Goal: Task Accomplishment & Management: Use online tool/utility

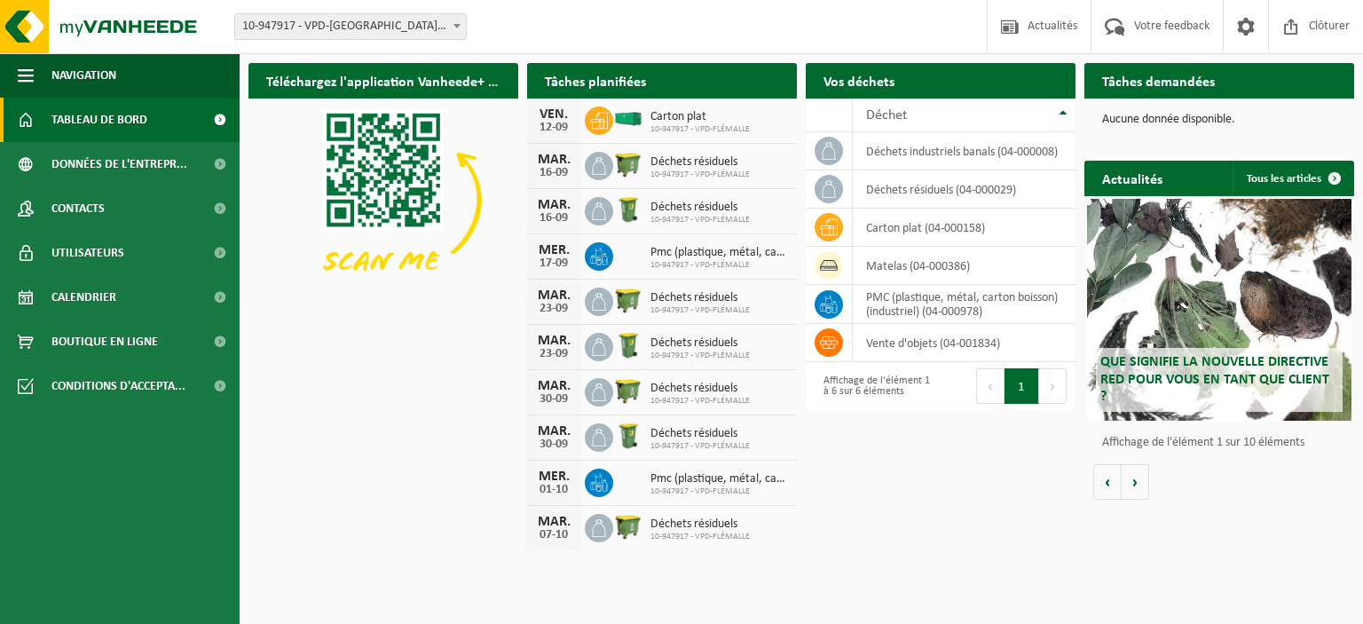
click at [138, 130] on span "Tableau de bord" at bounding box center [99, 120] width 96 height 44
click at [122, 116] on span "Tableau de bord" at bounding box center [99, 120] width 96 height 44
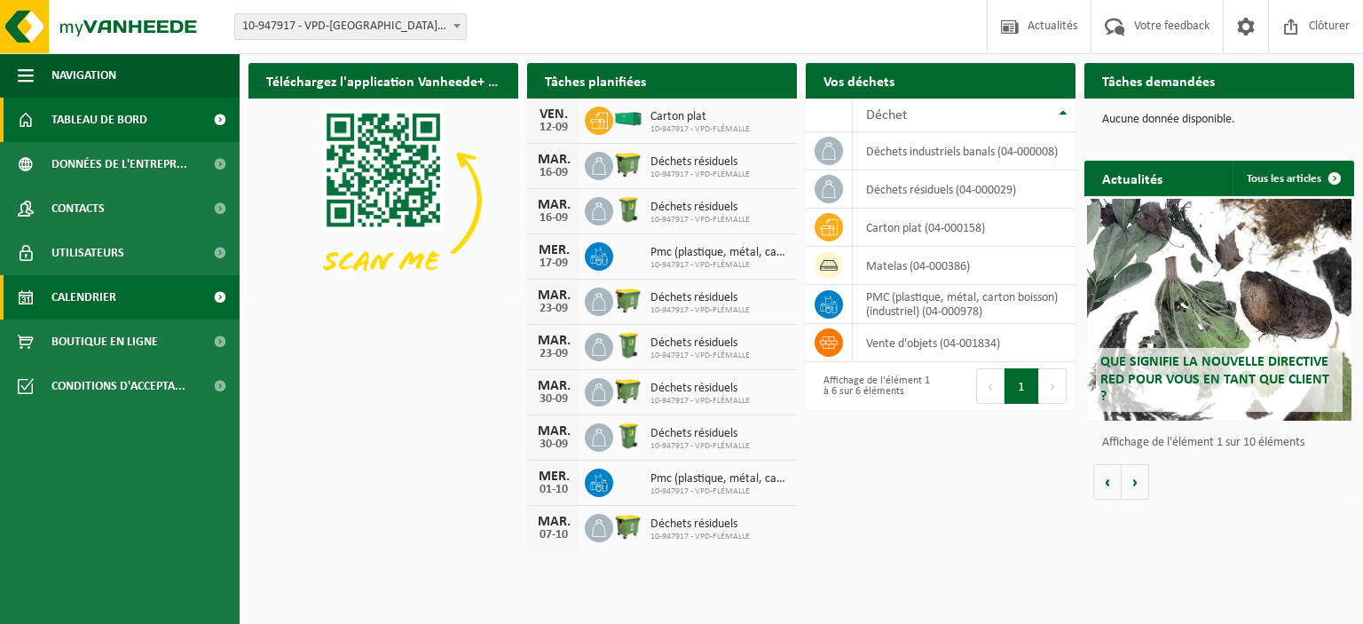
click at [110, 307] on span "Calendrier" at bounding box center [83, 297] width 65 height 44
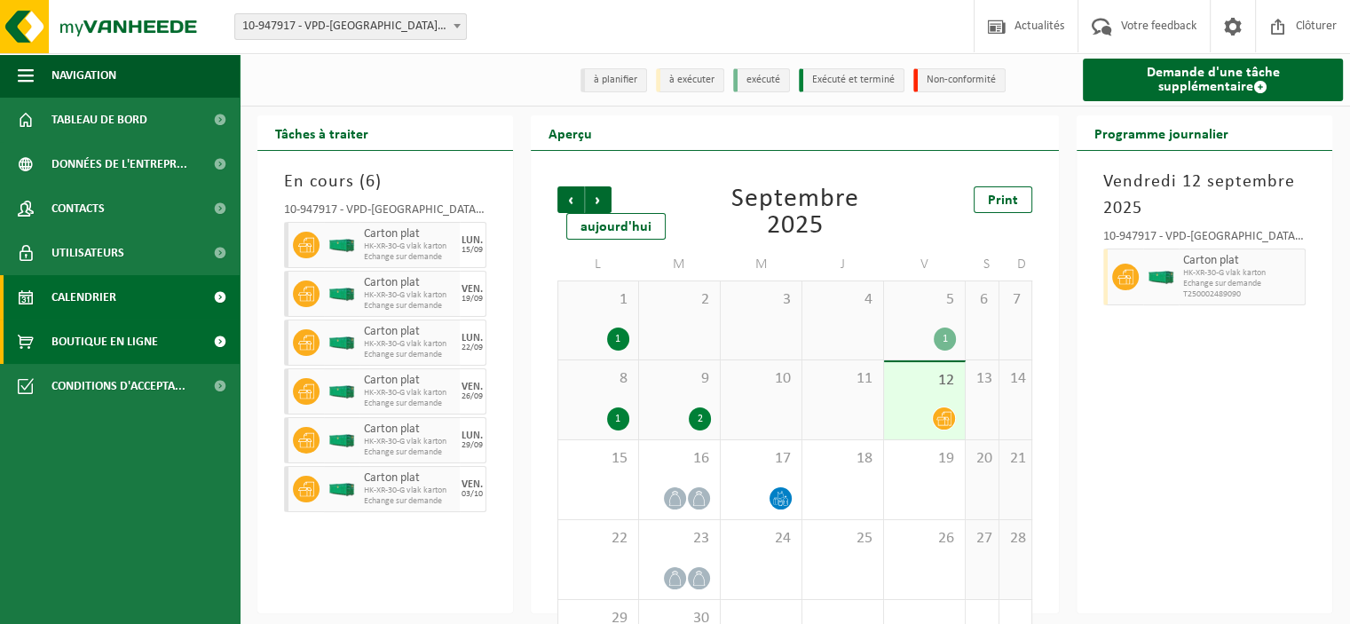
click at [79, 359] on span "Boutique en ligne" at bounding box center [104, 342] width 107 height 44
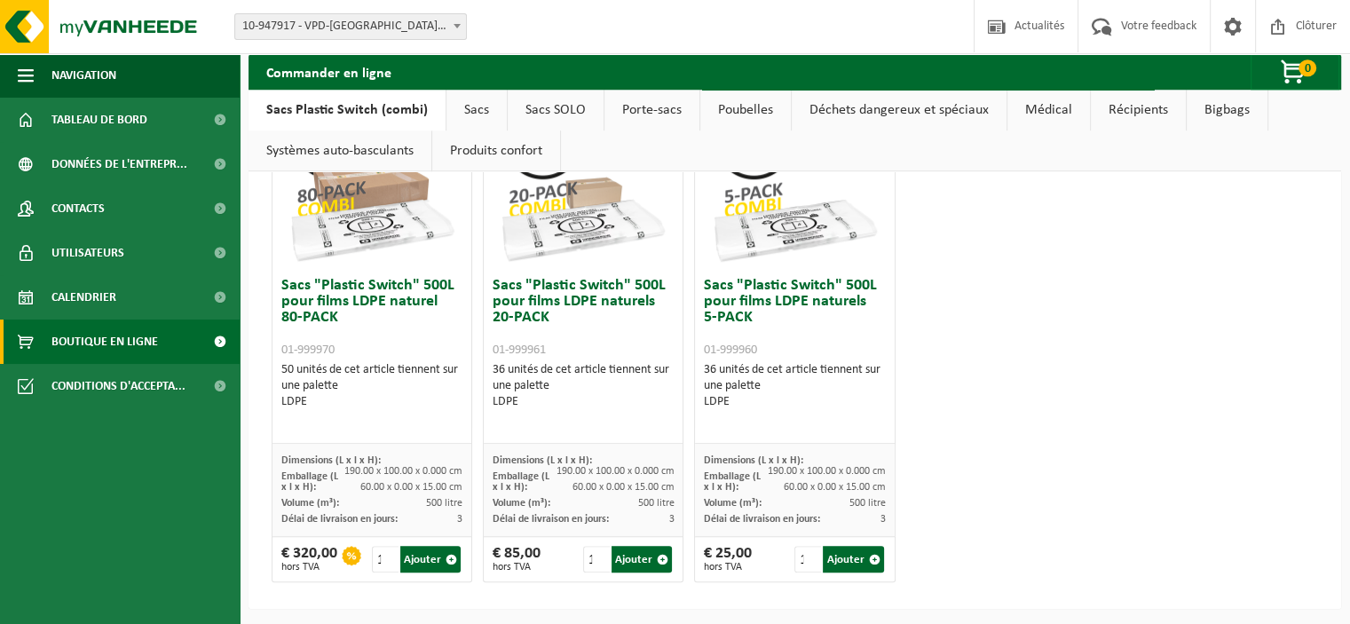
scroll to position [1150, 0]
click at [589, 553] on input "2" at bounding box center [596, 560] width 27 height 27
click at [589, 553] on input "3" at bounding box center [596, 560] width 27 height 27
click at [646, 560] on button "Ajouter" at bounding box center [642, 560] width 60 height 27
type input "1"
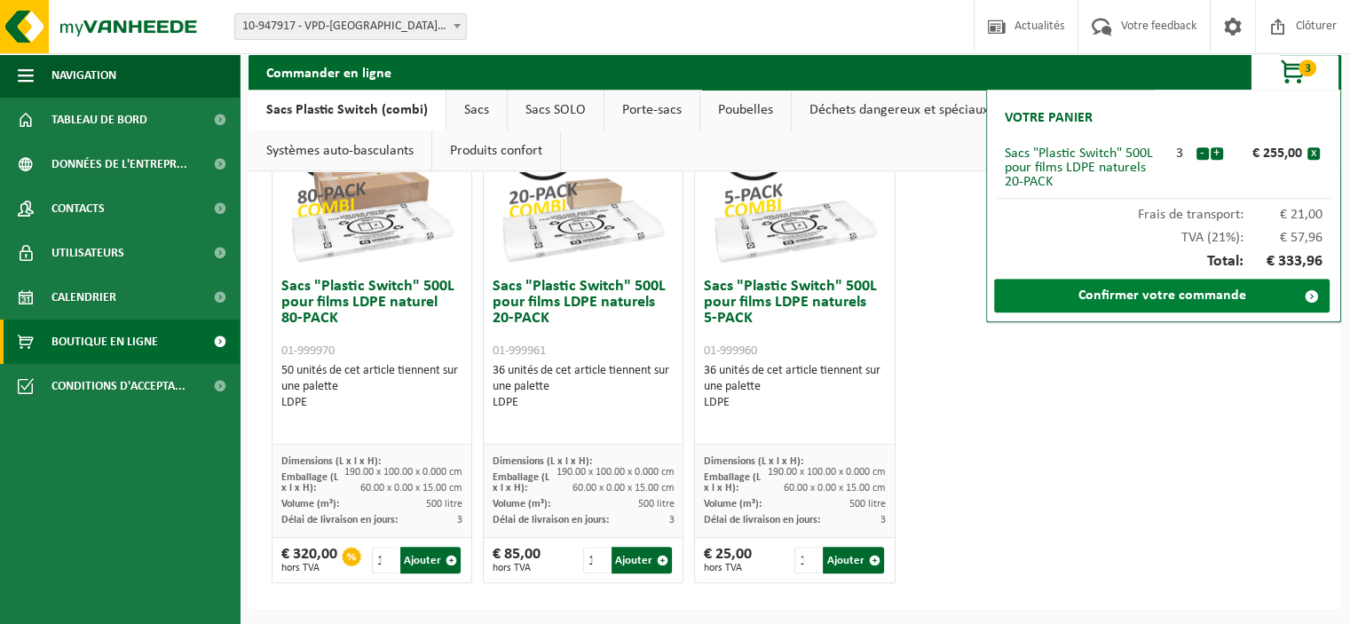
click at [1229, 303] on link "Confirmer votre commande" at bounding box center [1162, 296] width 336 height 34
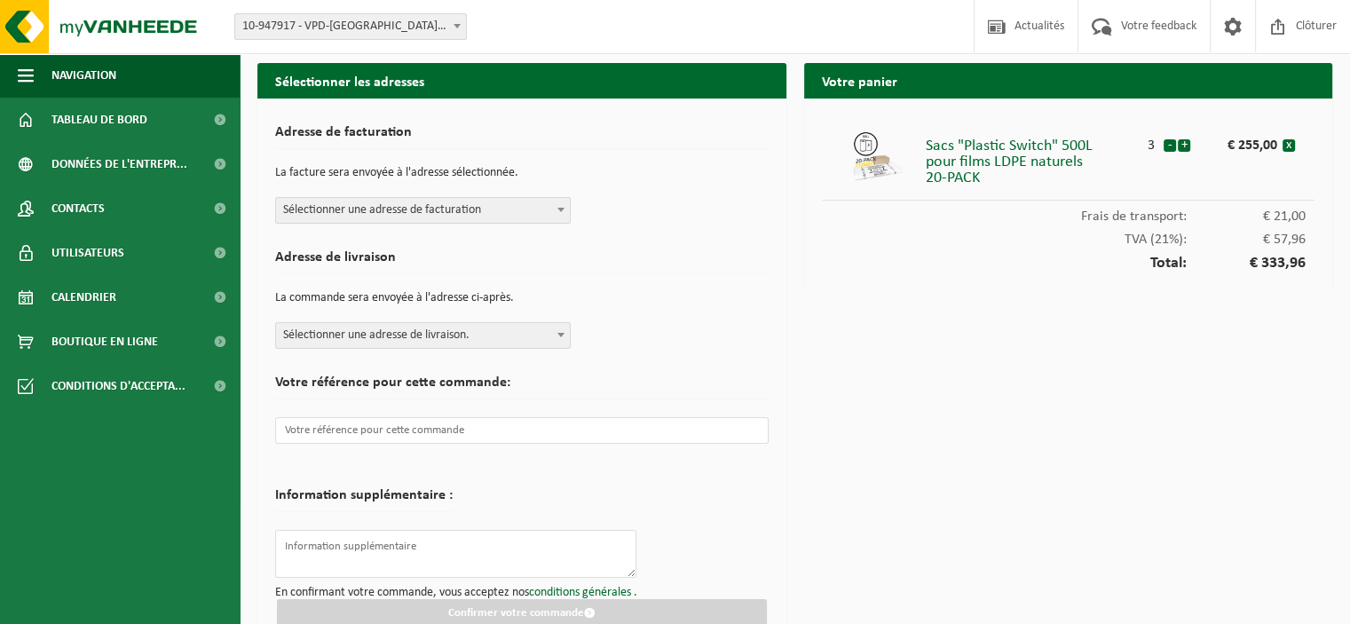
click at [536, 216] on span "Sélectionner une adresse de facturation" at bounding box center [423, 210] width 294 height 25
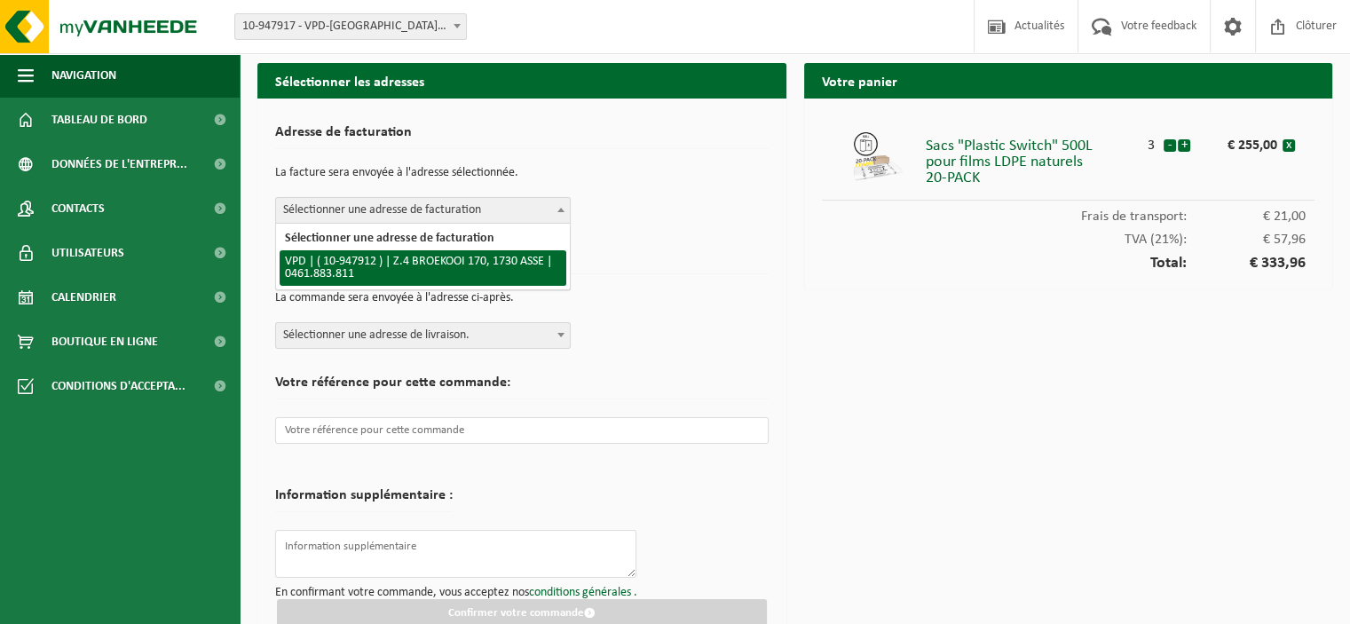
select select "142411"
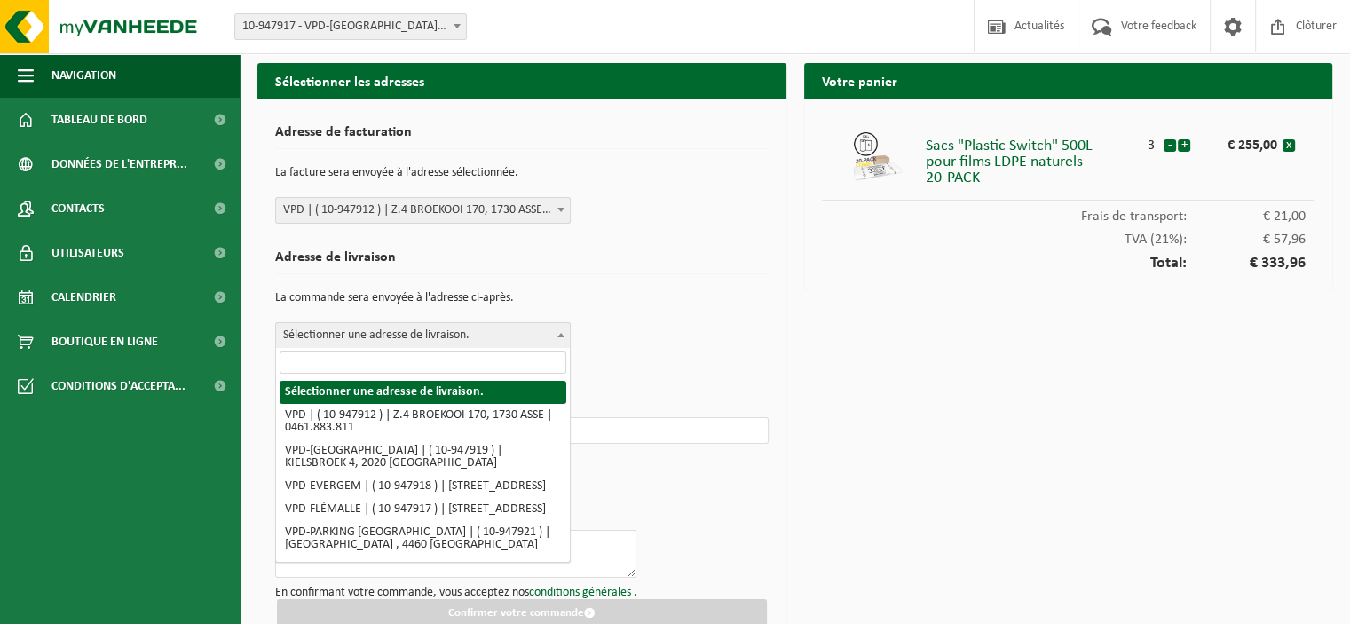
click at [550, 328] on span "Sélectionner une adresse de livraison." at bounding box center [423, 335] width 294 height 25
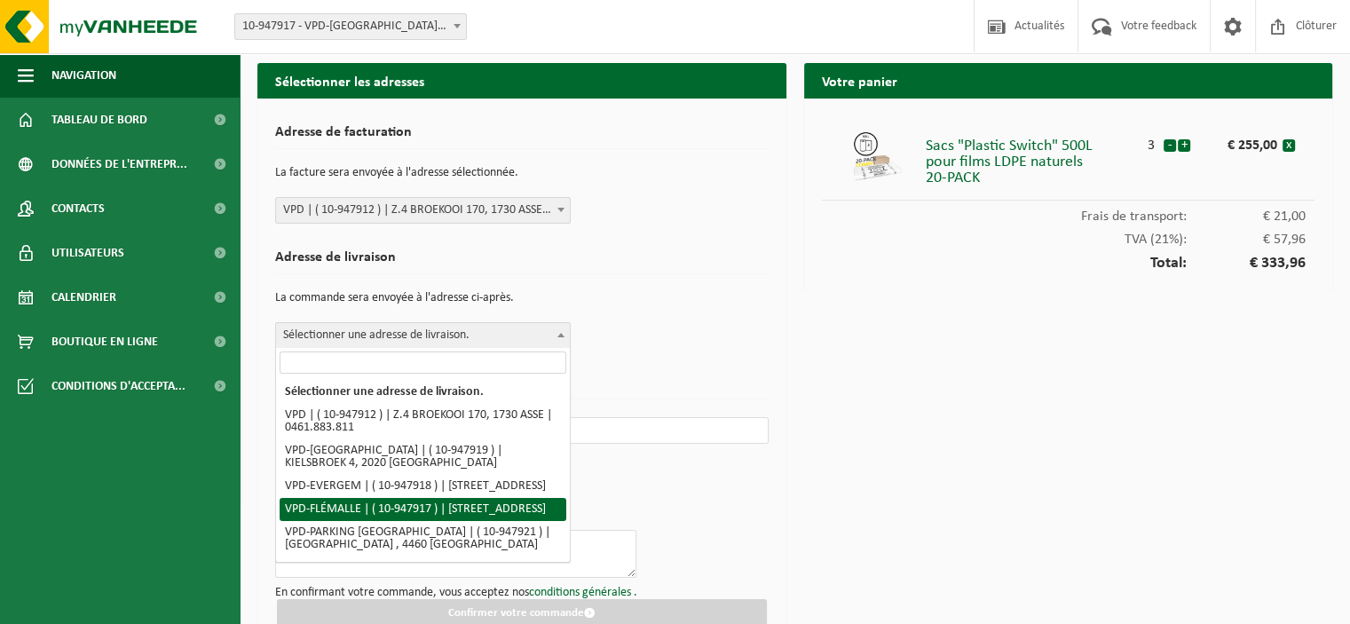
select select "142415"
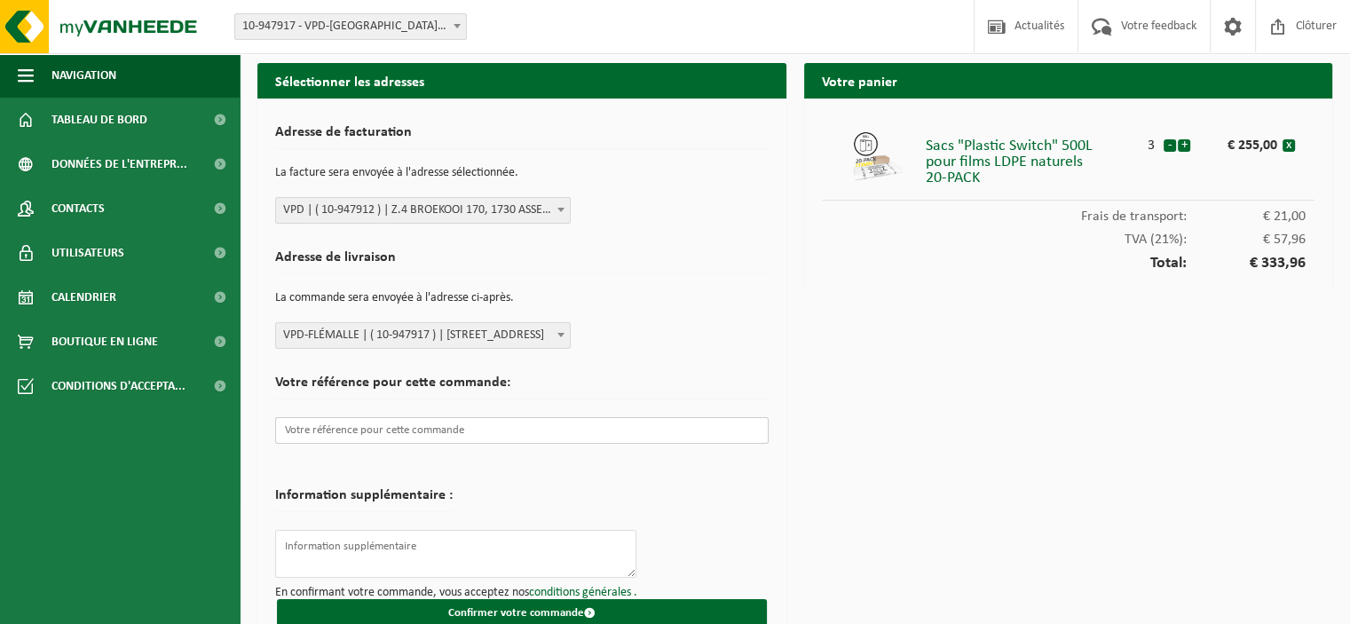
click at [513, 432] on input "text" at bounding box center [521, 430] width 493 height 27
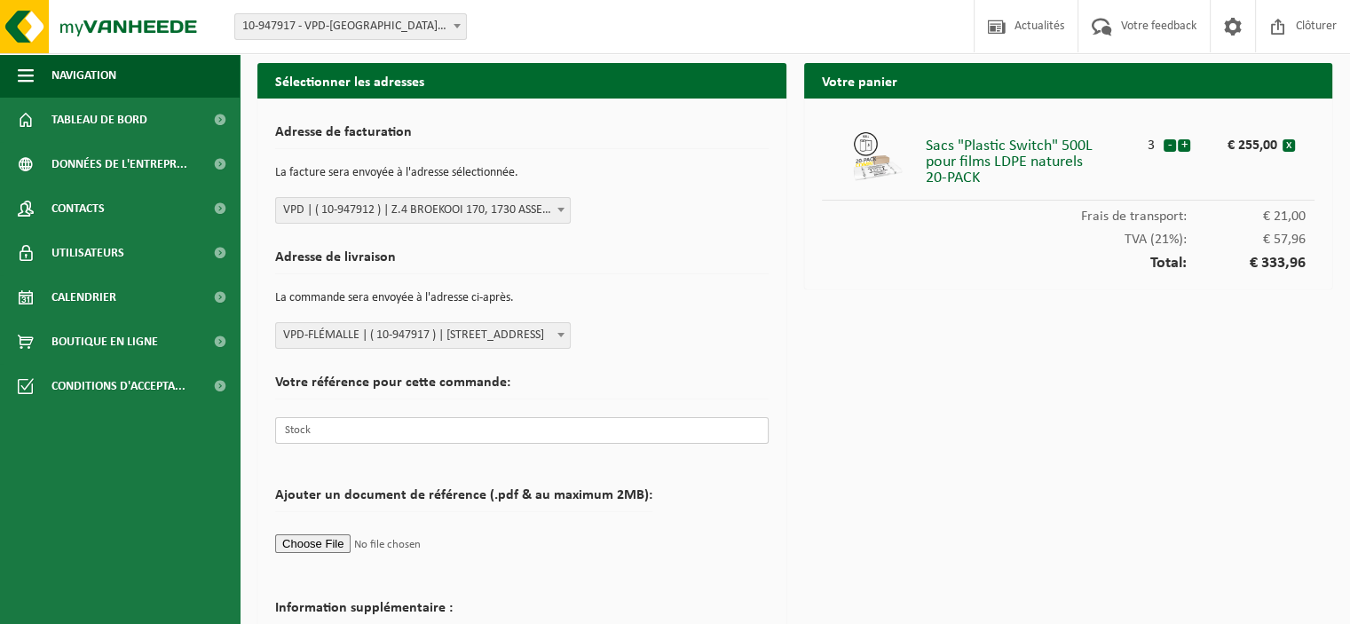
type input "Stock"
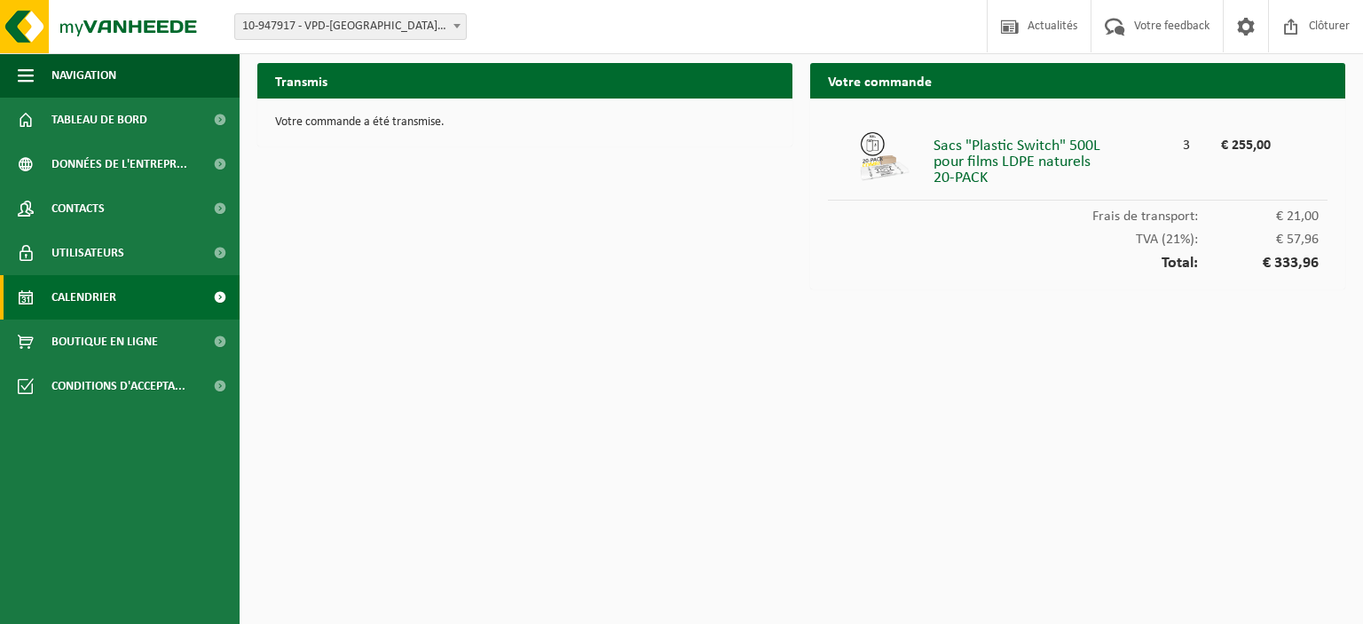
click at [109, 292] on span "Calendrier" at bounding box center [83, 297] width 65 height 44
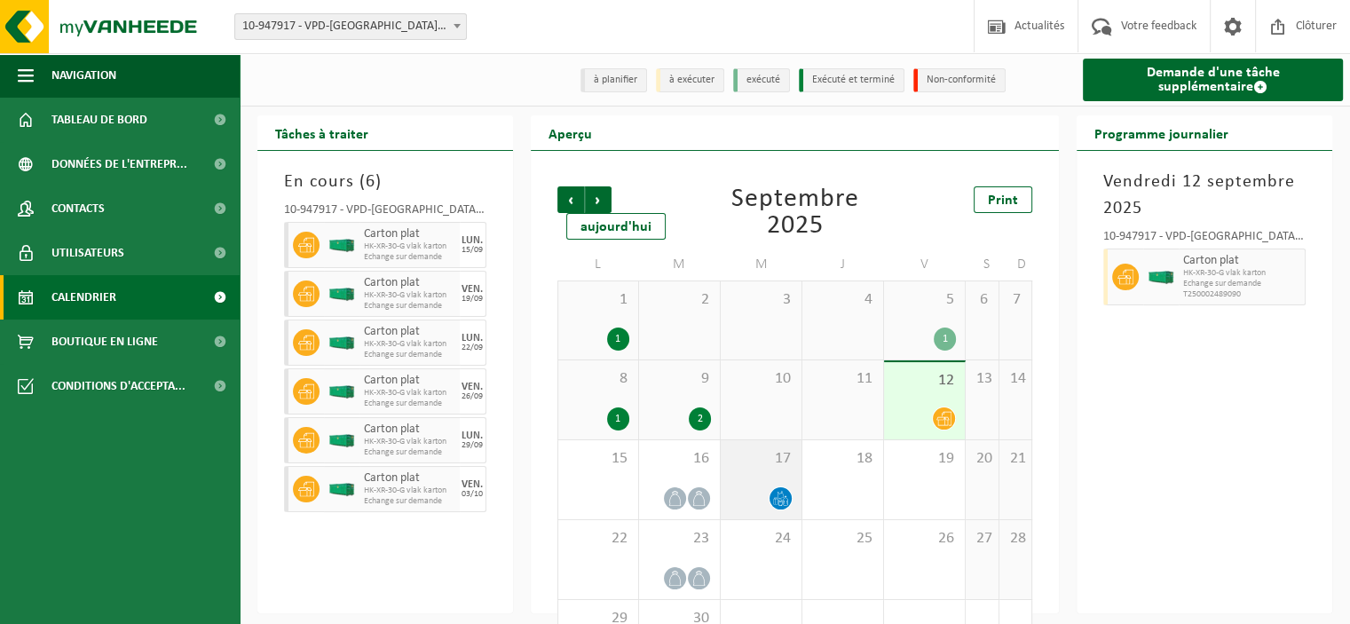
click at [778, 480] on div "17" at bounding box center [761, 479] width 81 height 79
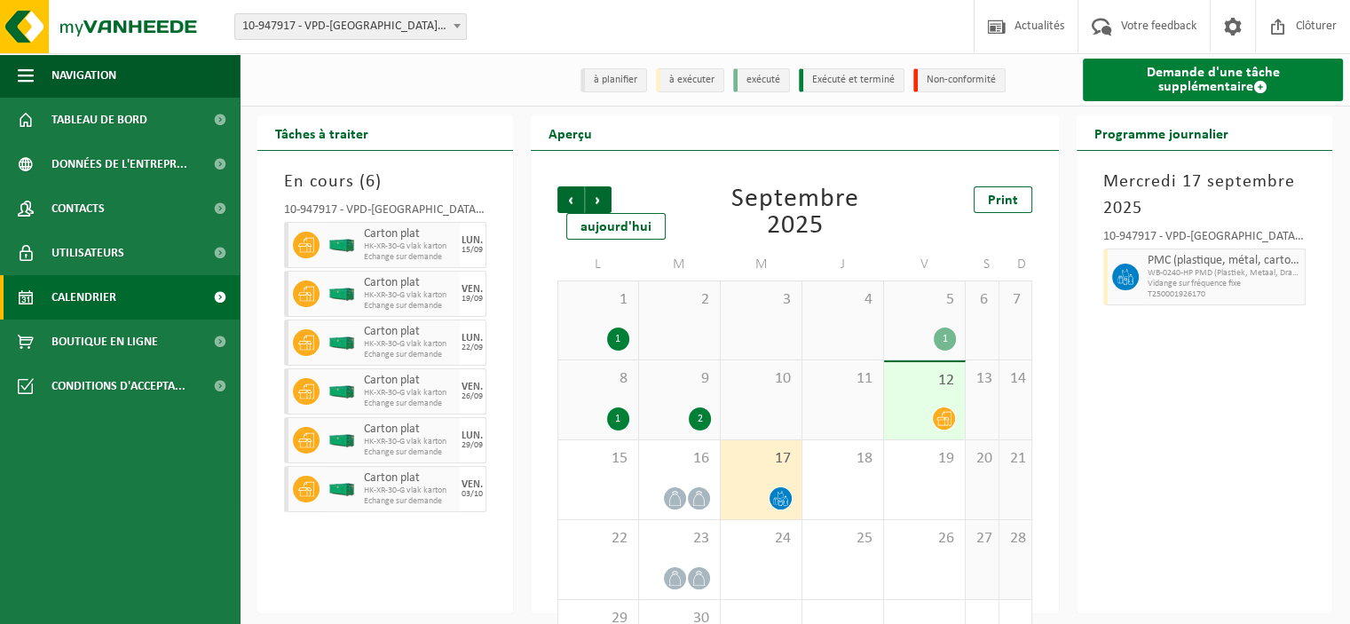
click at [1153, 77] on link "Demande d'une tâche supplémentaire" at bounding box center [1213, 80] width 260 height 43
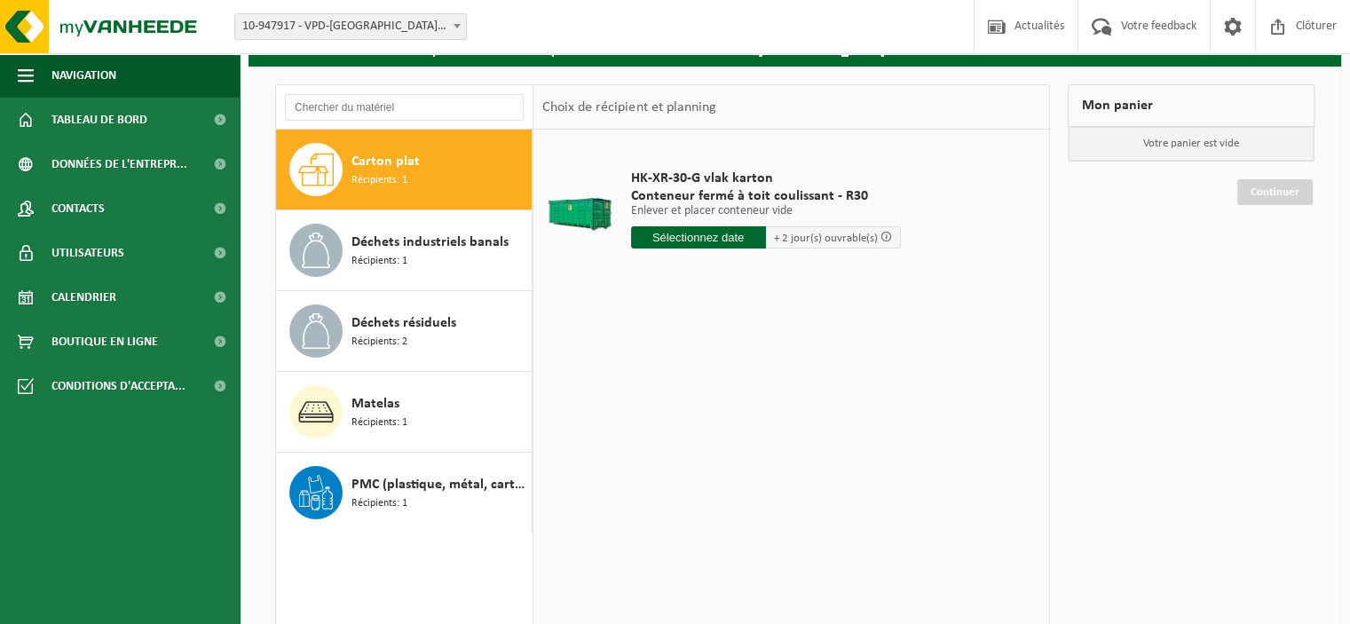
scroll to position [107, 0]
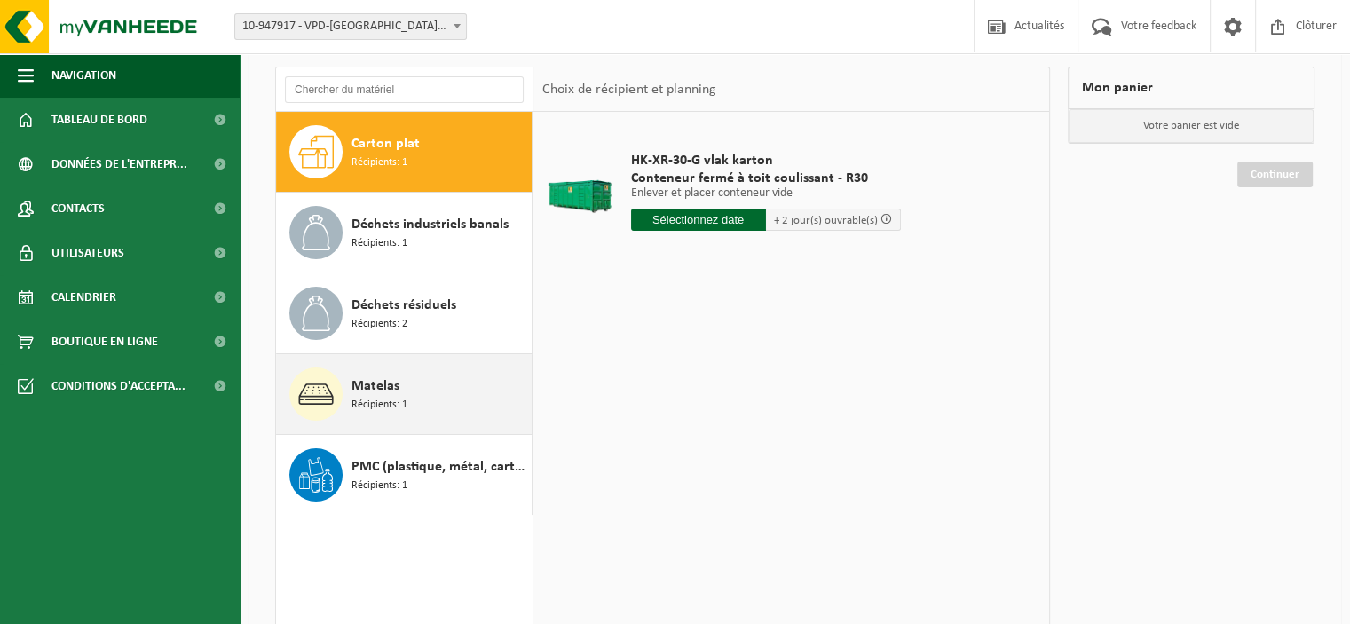
click at [486, 375] on div "Matelas Récipients: 1" at bounding box center [439, 393] width 176 height 53
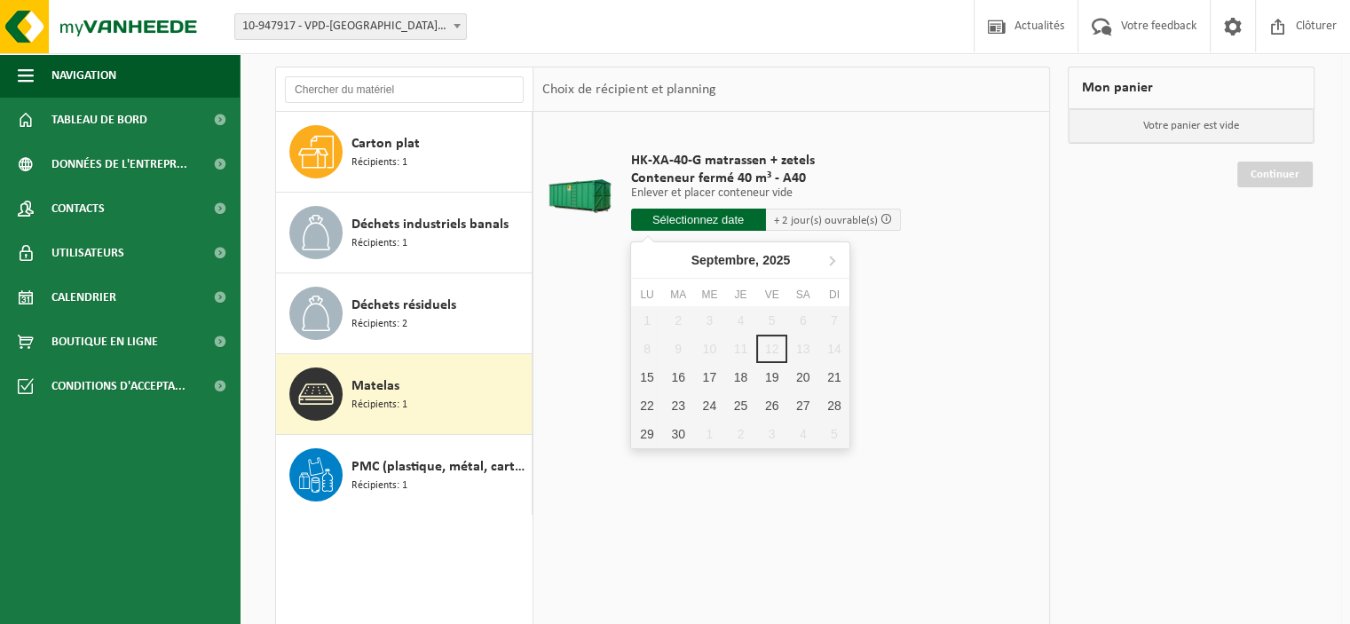
click at [727, 222] on input "text" at bounding box center [698, 220] width 135 height 22
click at [701, 374] on div "17" at bounding box center [709, 377] width 31 height 28
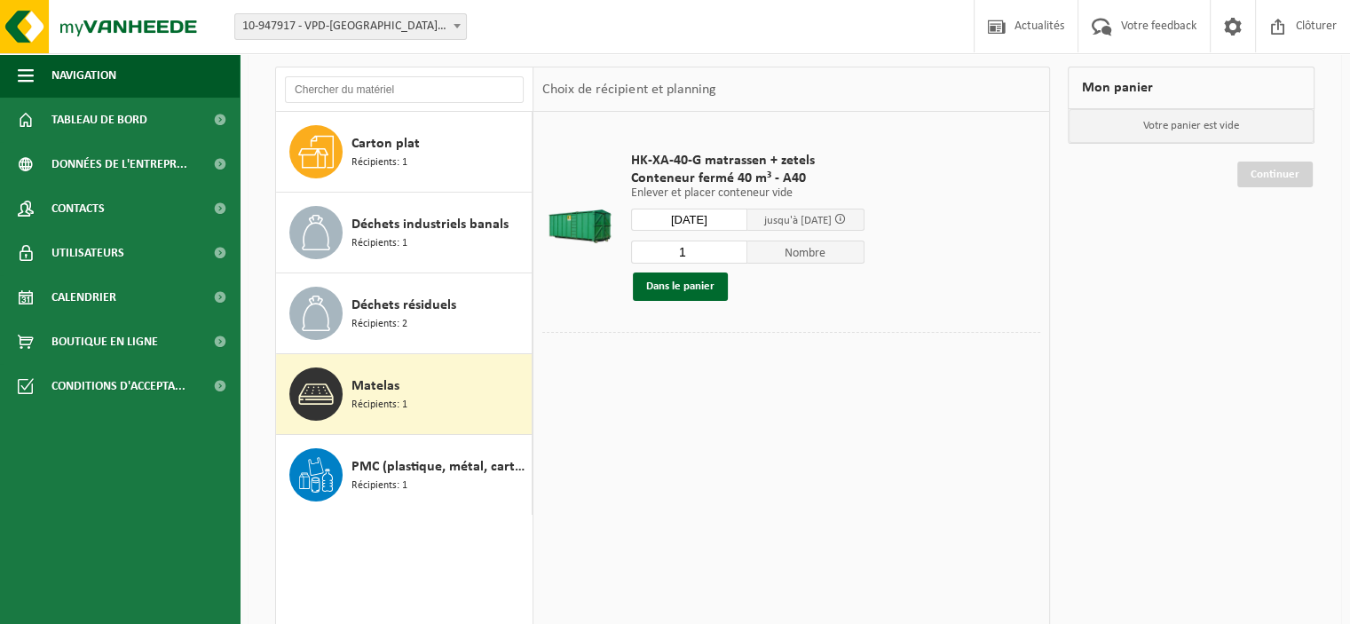
type input "à partir de 2025-09-17"
click at [701, 289] on button "Dans le panier" at bounding box center [680, 286] width 95 height 28
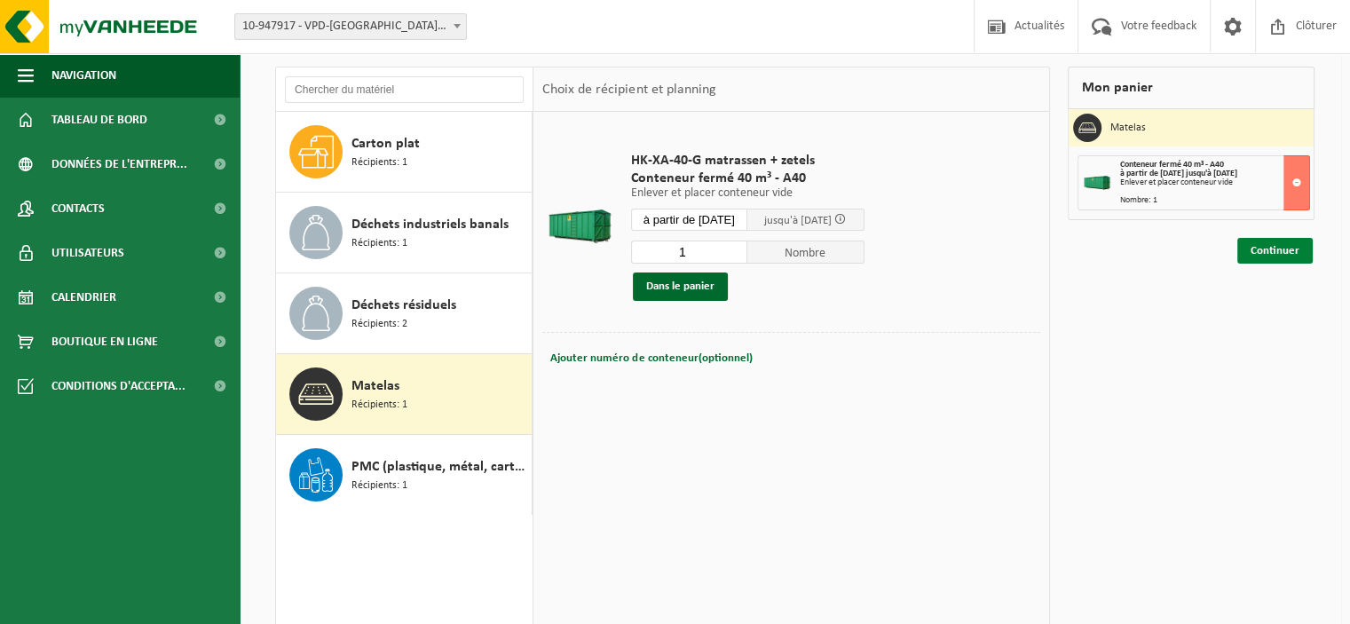
click at [1264, 248] on link "Continuer" at bounding box center [1274, 251] width 75 height 26
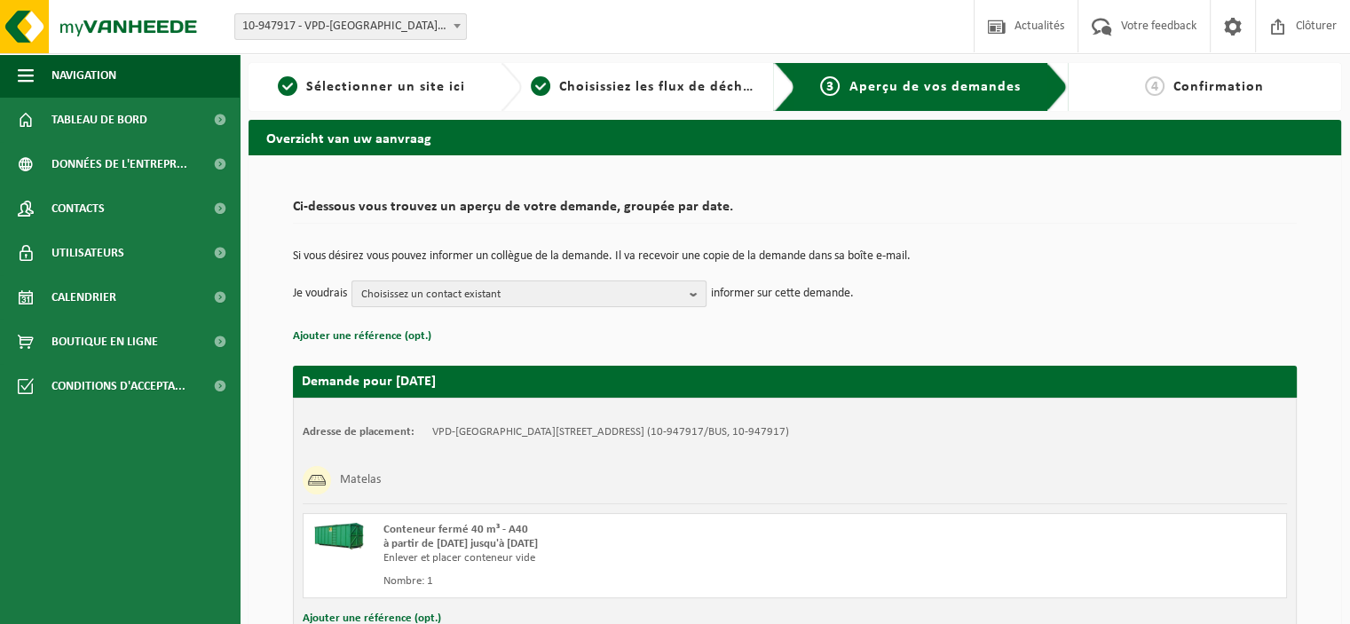
click at [705, 291] on b "button" at bounding box center [698, 293] width 16 height 25
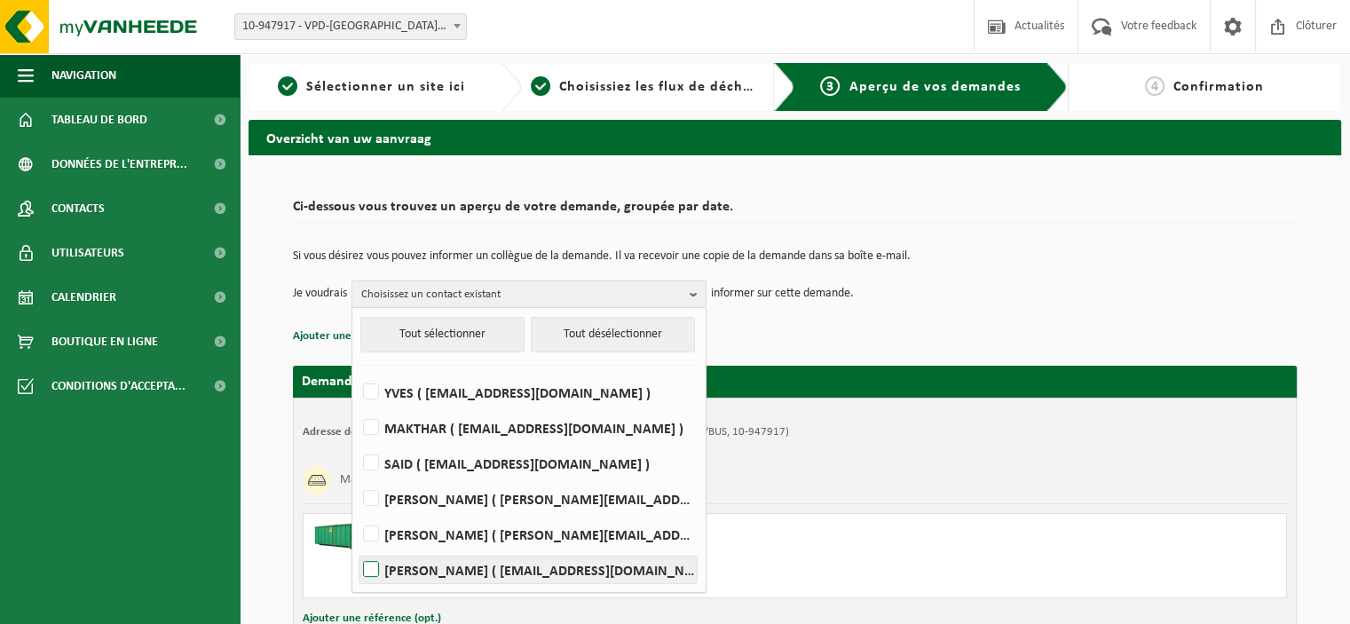
click at [498, 572] on label "KOEN MOYSON ( koen.m@vpd.eu )" at bounding box center [527, 570] width 337 height 27
click at [357, 548] on input "KOEN MOYSON ( koen.m@vpd.eu )" at bounding box center [356, 547] width 1 height 1
checkbox input "true"
click at [1041, 308] on div "Si vous désirez vous pouvez informer un collègue de la demande. Il va recevoir …" at bounding box center [795, 279] width 1004 height 92
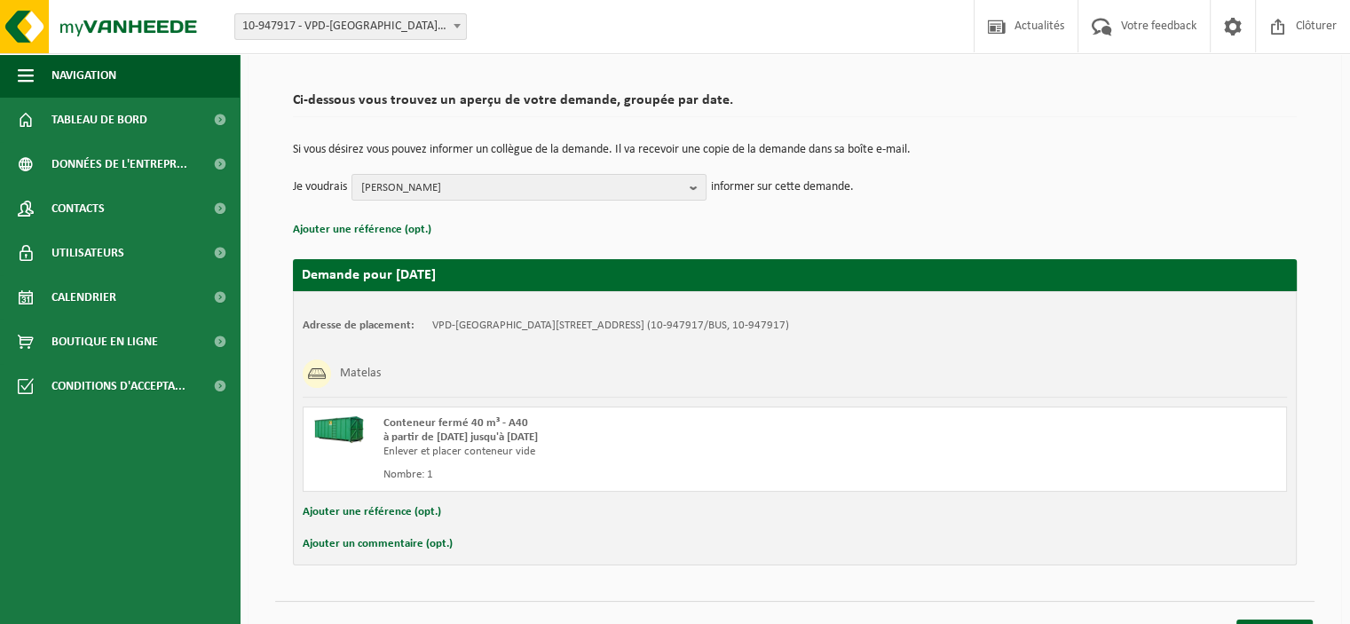
scroll to position [136, 0]
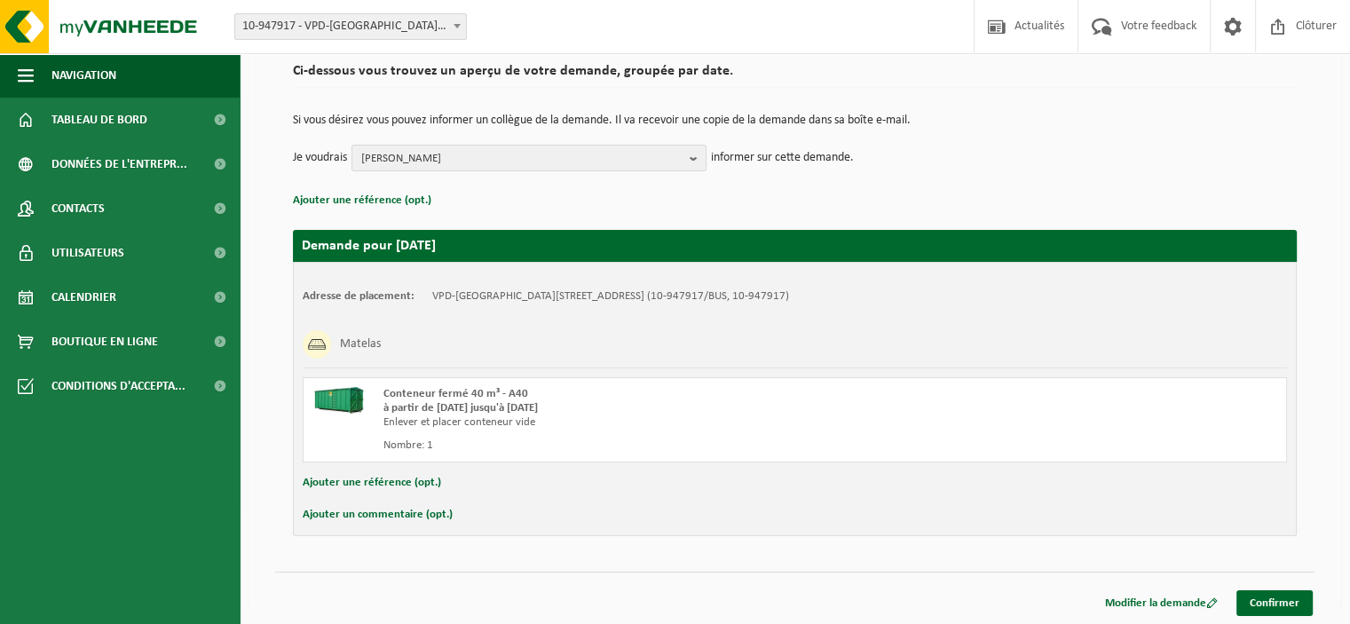
click at [395, 513] on button "Ajouter un commentaire (opt.)" at bounding box center [378, 514] width 150 height 23
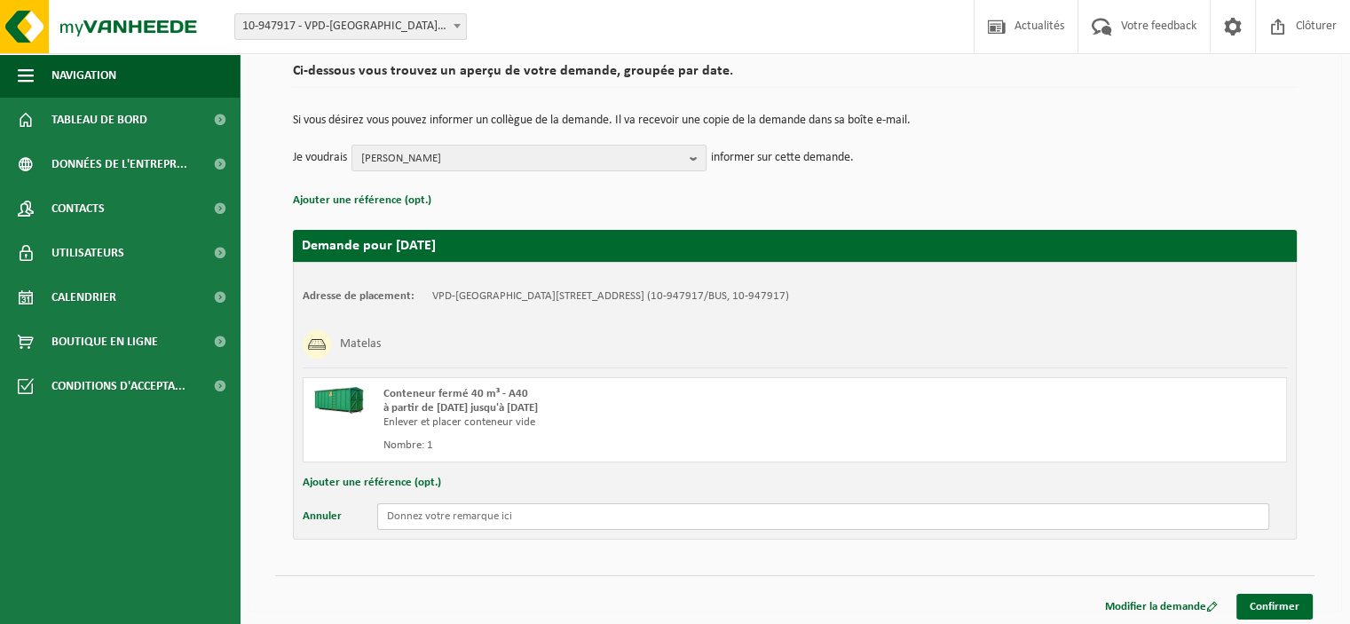
click at [440, 522] on input "text" at bounding box center [823, 516] width 892 height 27
type input "Bonjour, vous pouvez rentrer dans le dépot pour charger le container à partir d…"
click at [1255, 604] on link "Confirmer" at bounding box center [1274, 607] width 76 height 26
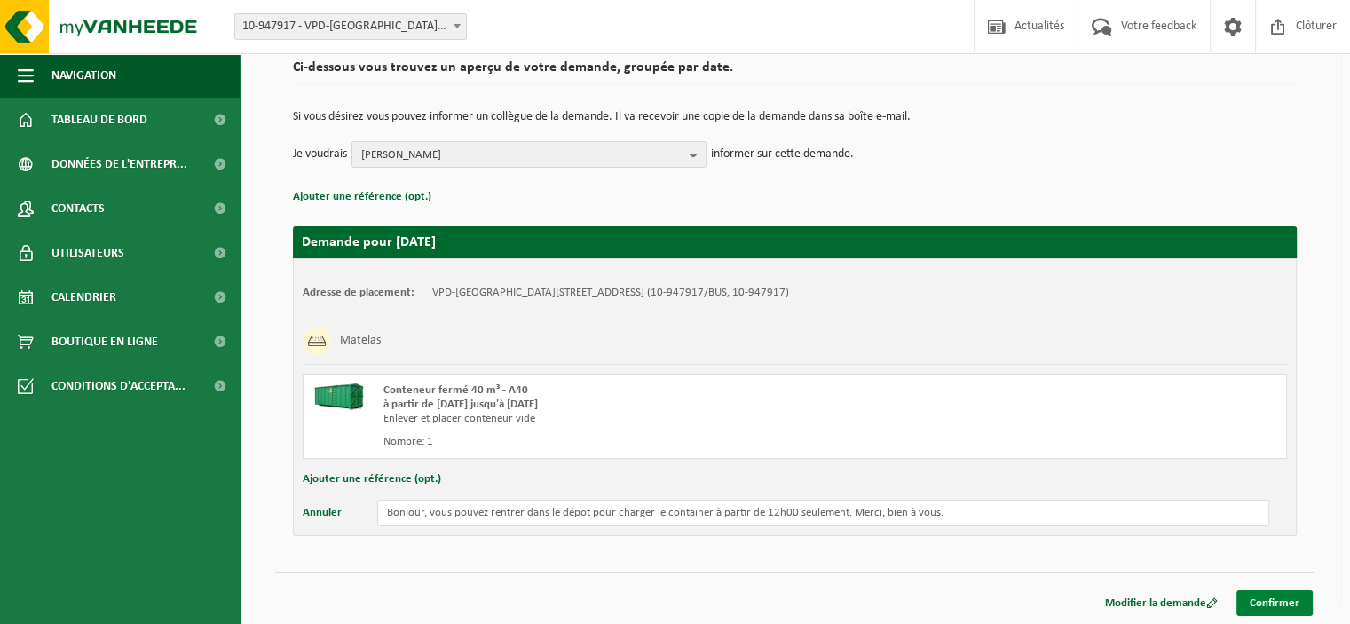
click at [1275, 603] on link "Confirmer" at bounding box center [1274, 603] width 76 height 26
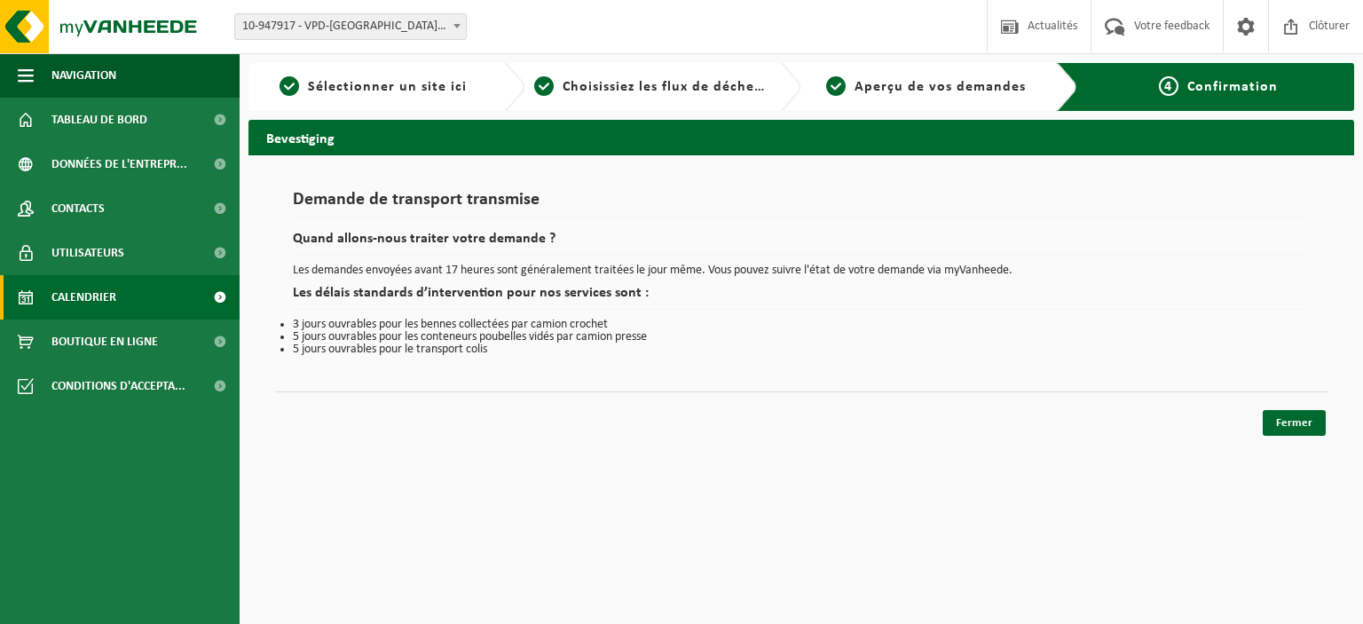
click at [133, 287] on link "Calendrier" at bounding box center [120, 297] width 240 height 44
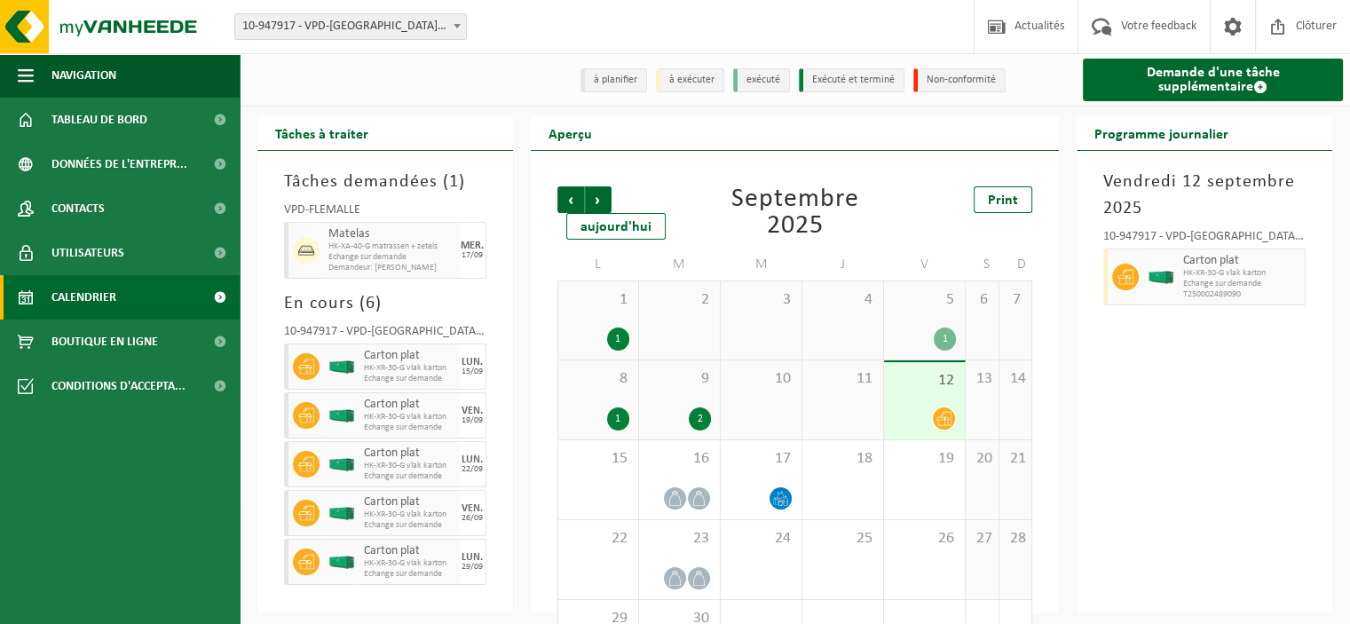
click at [1239, 434] on div "[DATE] 10-947917 - VPD-[GEOGRAPHIC_DATA] - FLÉMALLE Carton plat HK-XR-30-G vlak…" at bounding box center [1205, 382] width 256 height 462
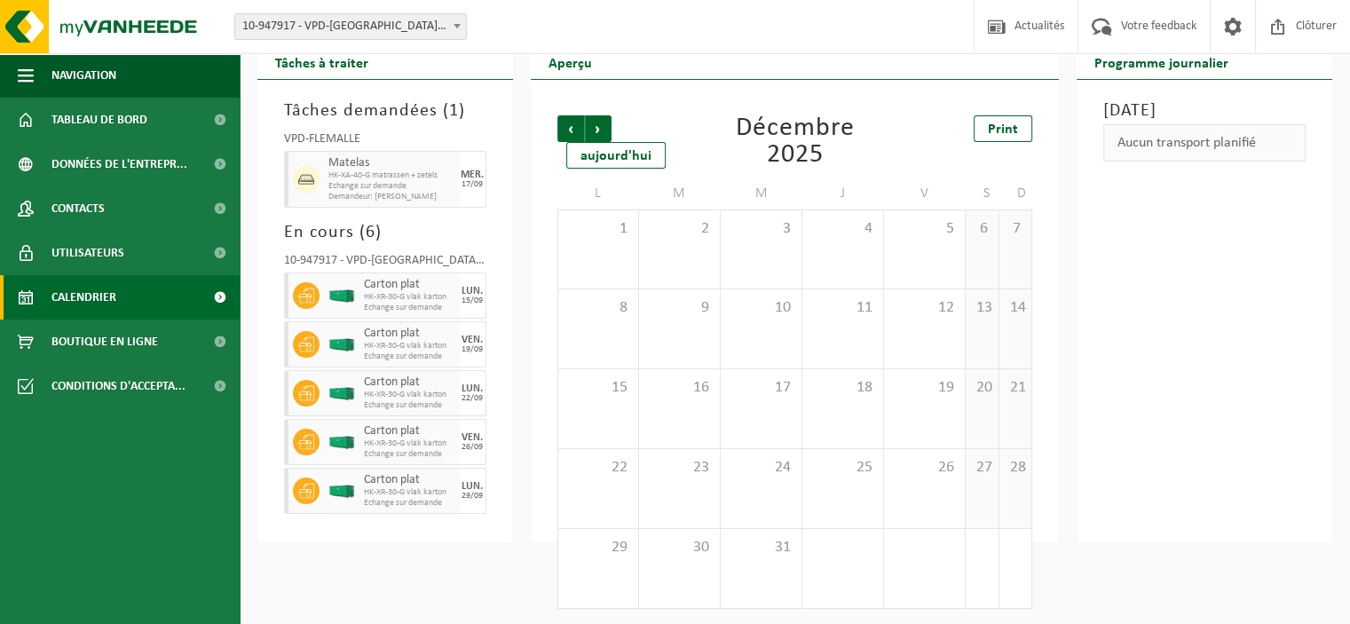
scroll to position [75, 0]
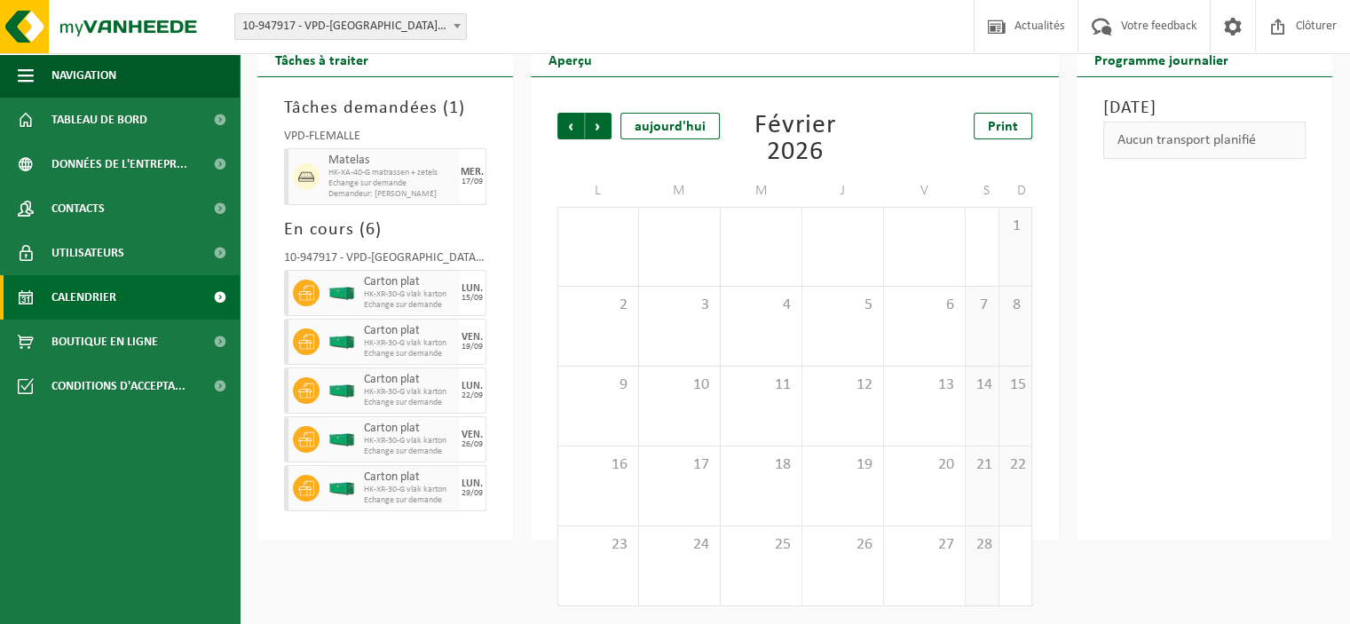
click at [81, 309] on span "Calendrier" at bounding box center [83, 297] width 65 height 44
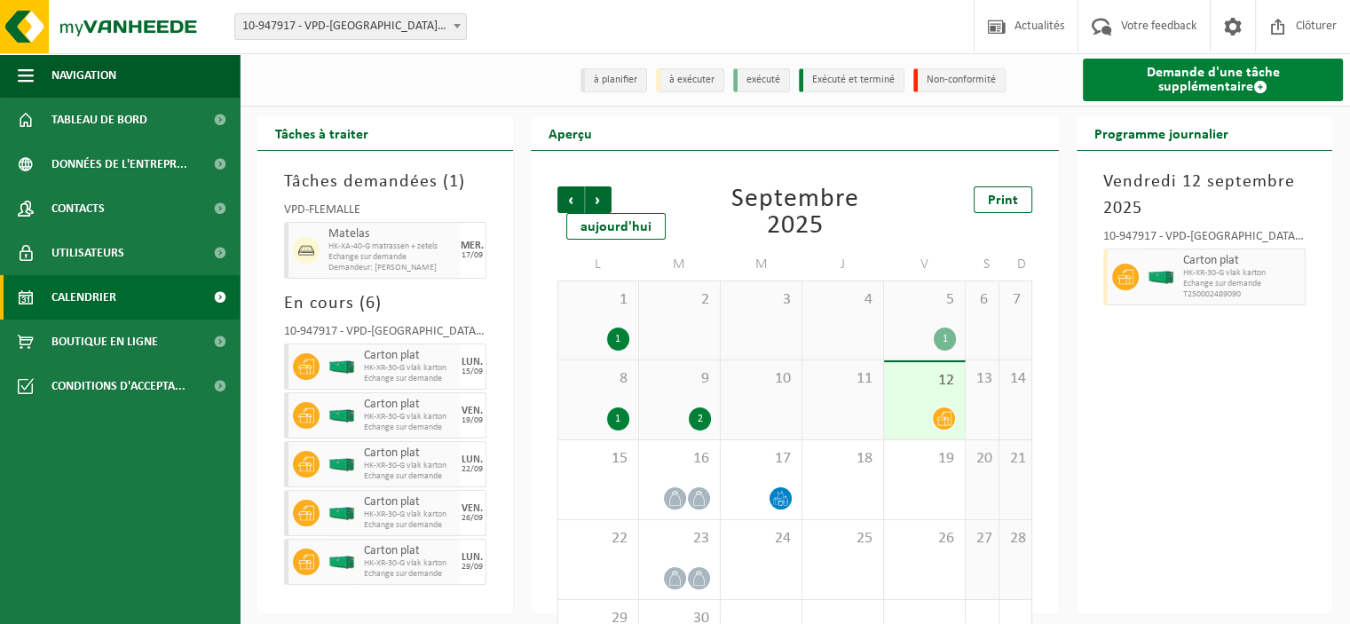
click at [1175, 84] on link "Demande d'une tâche supplémentaire" at bounding box center [1213, 80] width 260 height 43
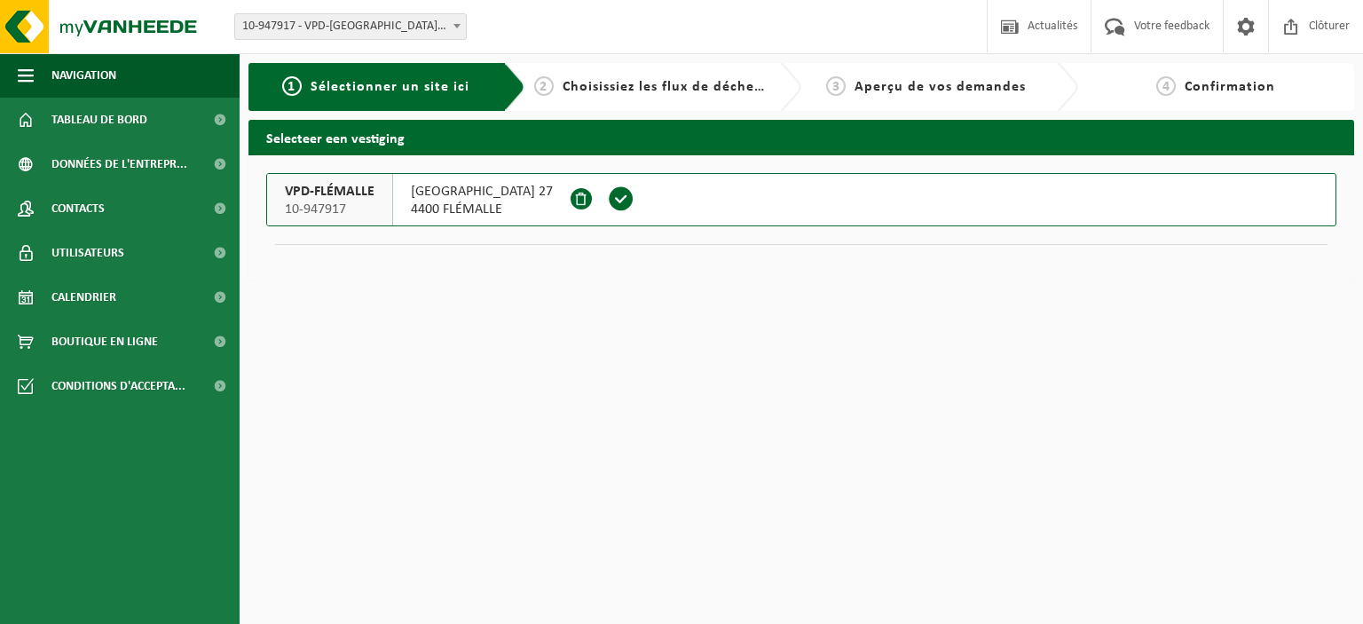
click at [611, 189] on span at bounding box center [621, 199] width 27 height 27
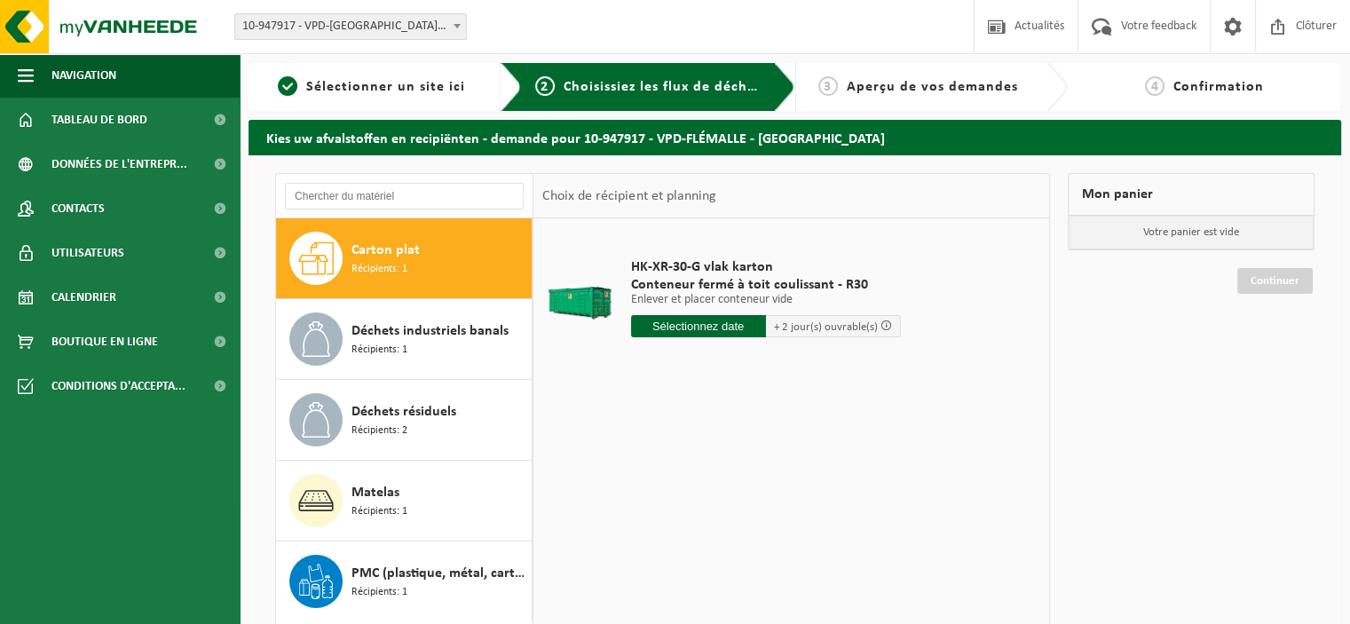
click at [636, 480] on div "HK-XR-30-G vlak karton Conteneur fermé à toit coulissant - R30 Enlever et place…" at bounding box center [791, 484] width 516 height 533
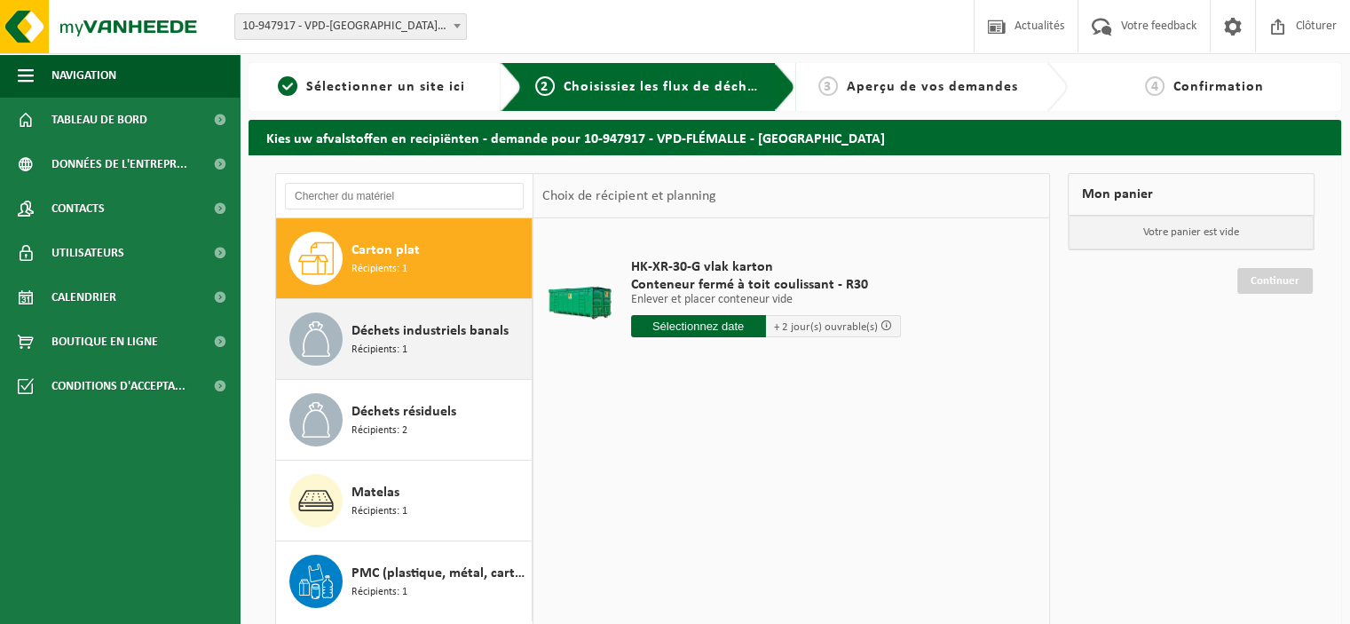
click at [403, 332] on span "Déchets industriels banals" at bounding box center [429, 330] width 157 height 21
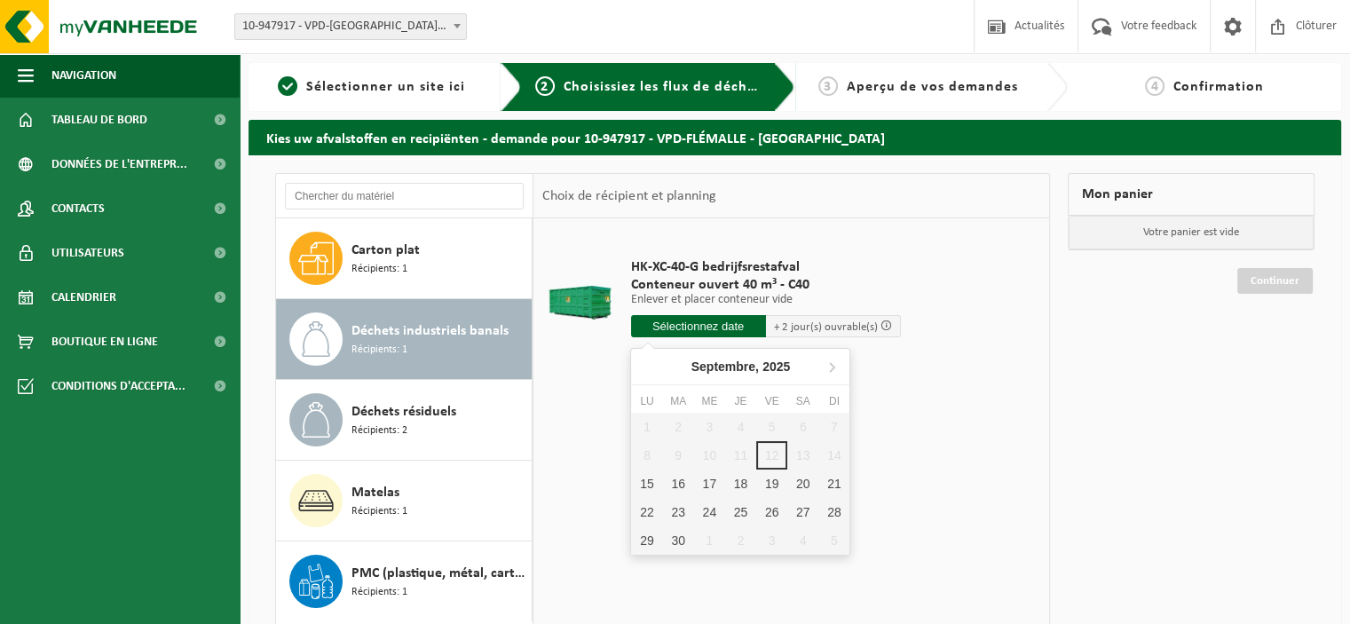
click at [661, 323] on input "text" at bounding box center [698, 326] width 135 height 22
click at [703, 486] on div "17" at bounding box center [709, 484] width 31 height 28
type input "à partir de 2025-09-17"
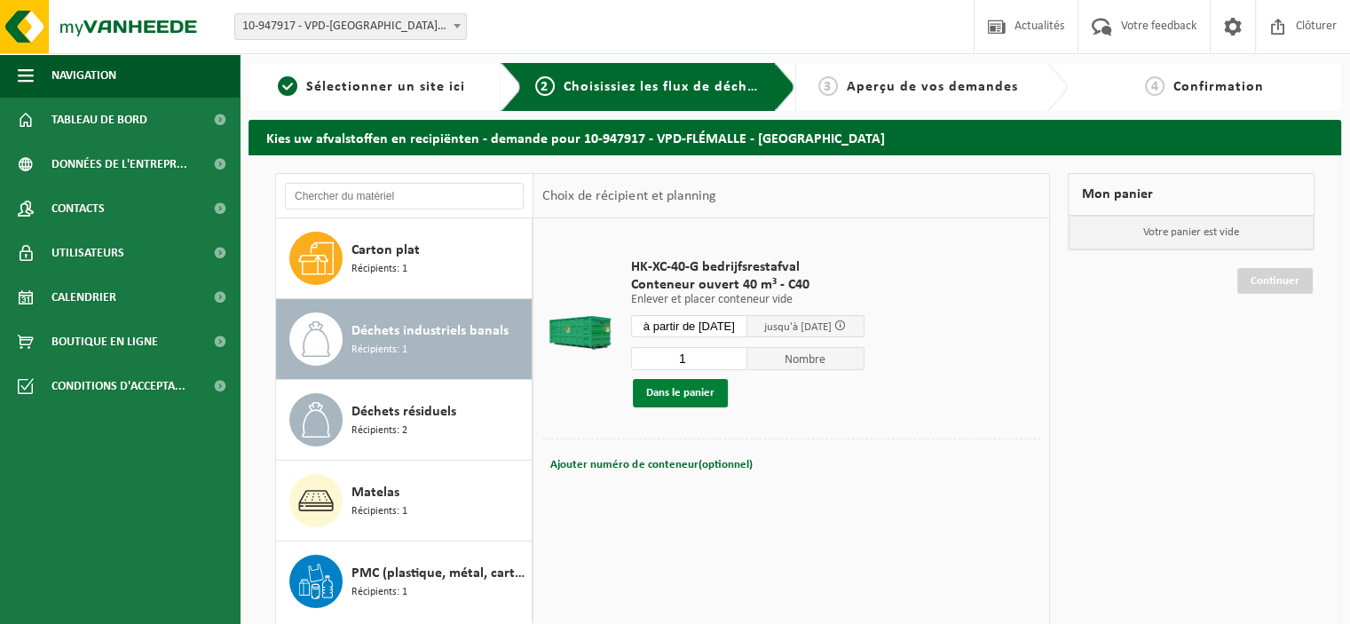
click at [687, 400] on button "Dans le panier" at bounding box center [680, 393] width 95 height 28
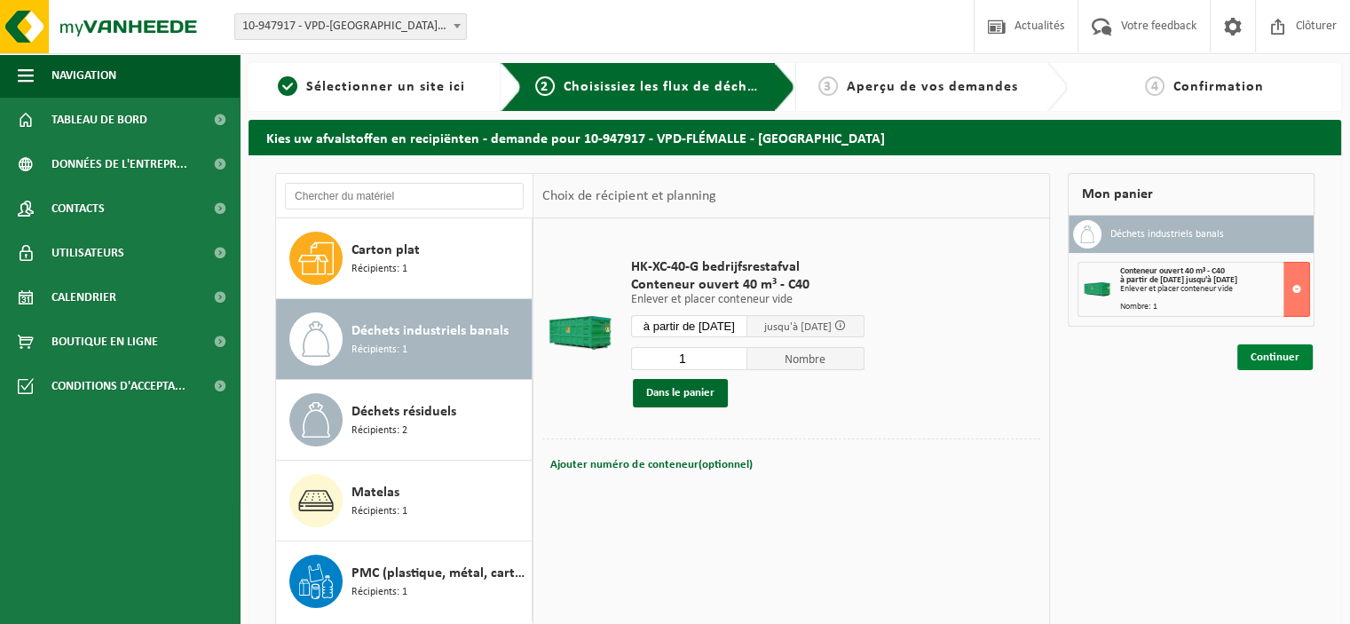
click at [1264, 354] on link "Continuer" at bounding box center [1274, 357] width 75 height 26
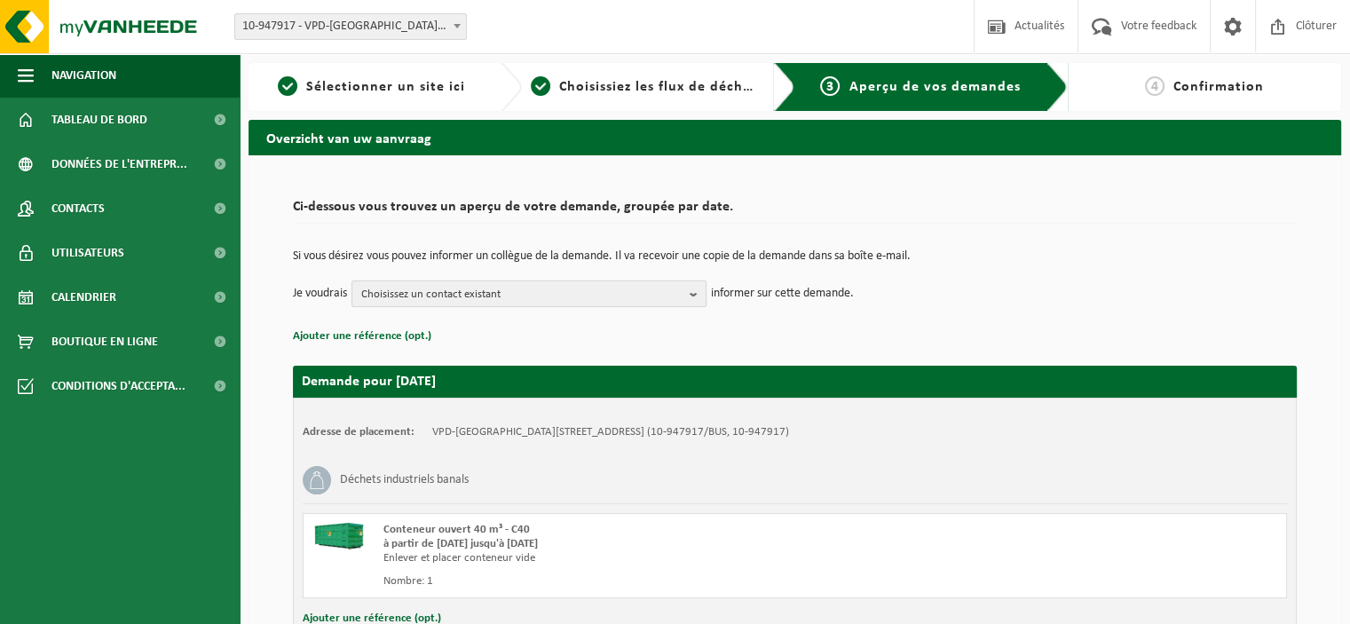
click at [612, 295] on span "Choisissez un contact existant" at bounding box center [521, 294] width 321 height 27
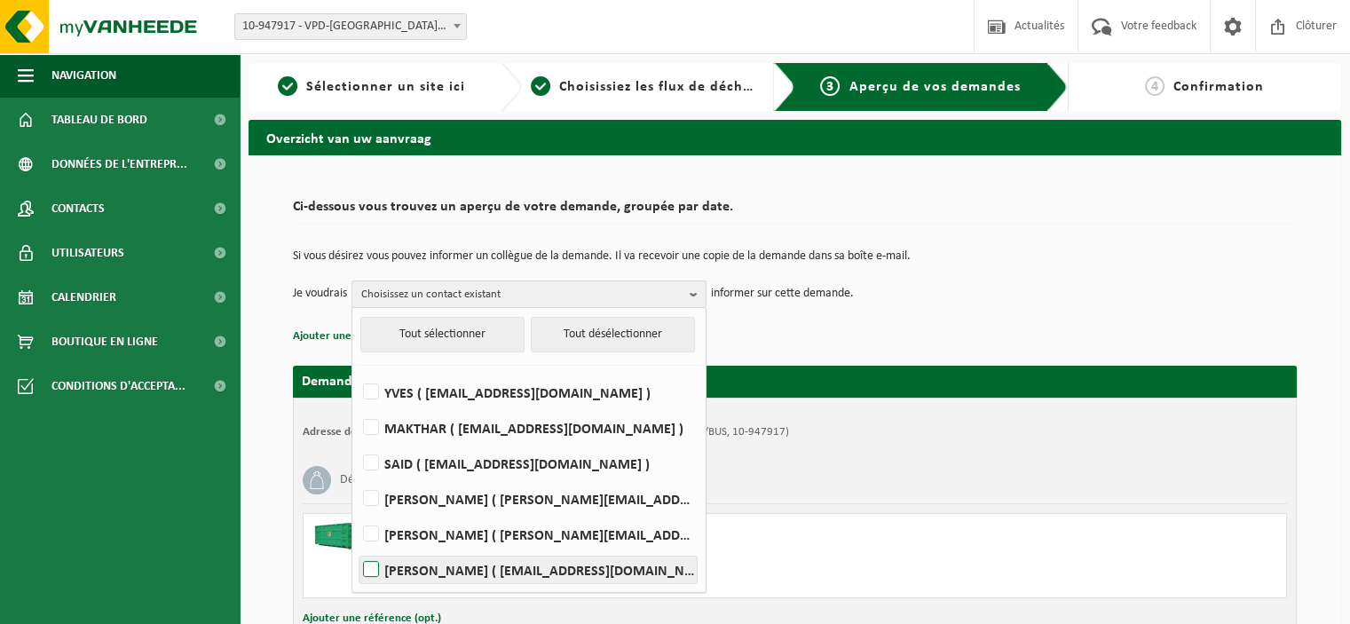
click at [483, 577] on label "[PERSON_NAME] ( [EMAIL_ADDRESS][DOMAIN_NAME] )" at bounding box center [527, 570] width 337 height 27
click at [357, 548] on input "[PERSON_NAME] ( [EMAIL_ADDRESS][DOMAIN_NAME] )" at bounding box center [356, 547] width 1 height 1
checkbox input "true"
click at [1224, 303] on td "Je voudrais [PERSON_NAME] Tout sélectionner Tout désélectionner [PERSON_NAME] (…" at bounding box center [795, 293] width 1004 height 27
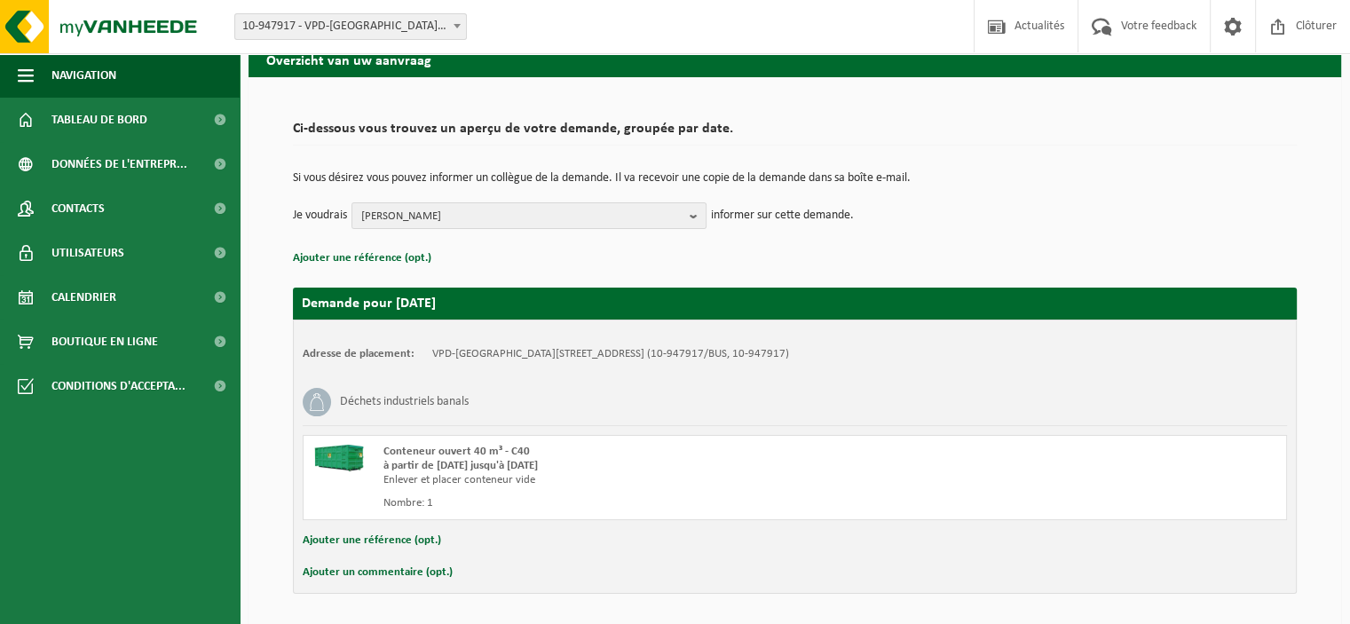
scroll to position [136, 0]
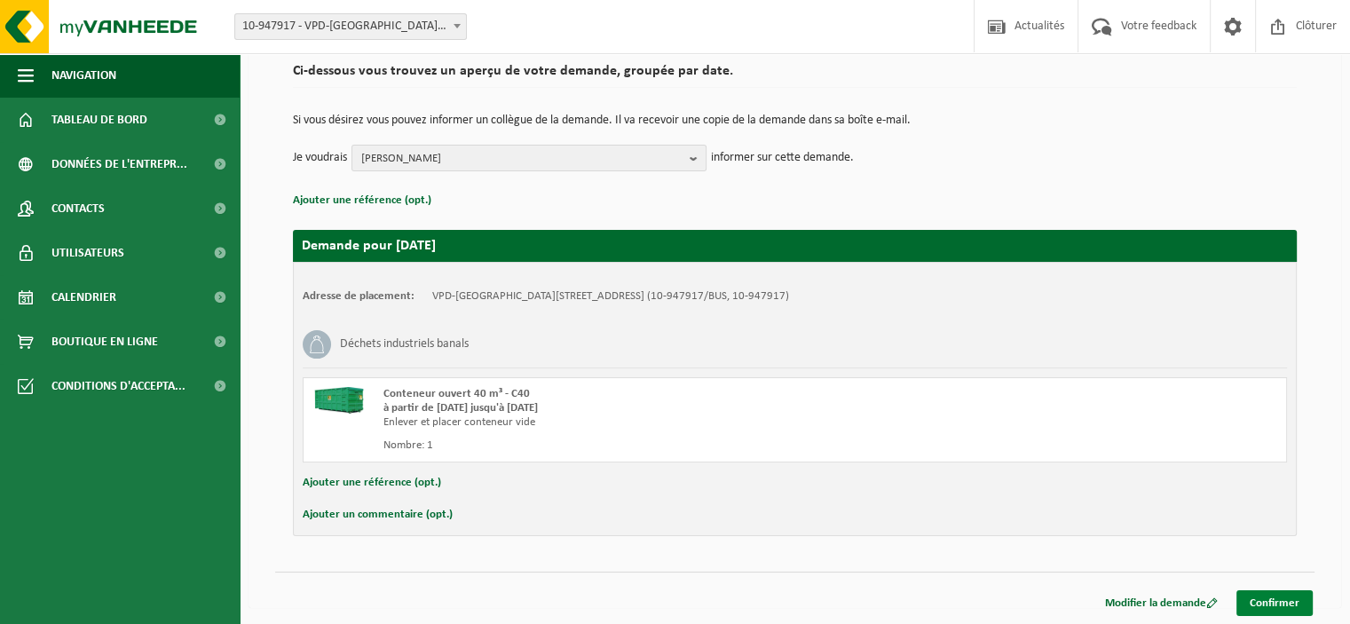
click at [1267, 596] on link "Confirmer" at bounding box center [1274, 603] width 76 height 26
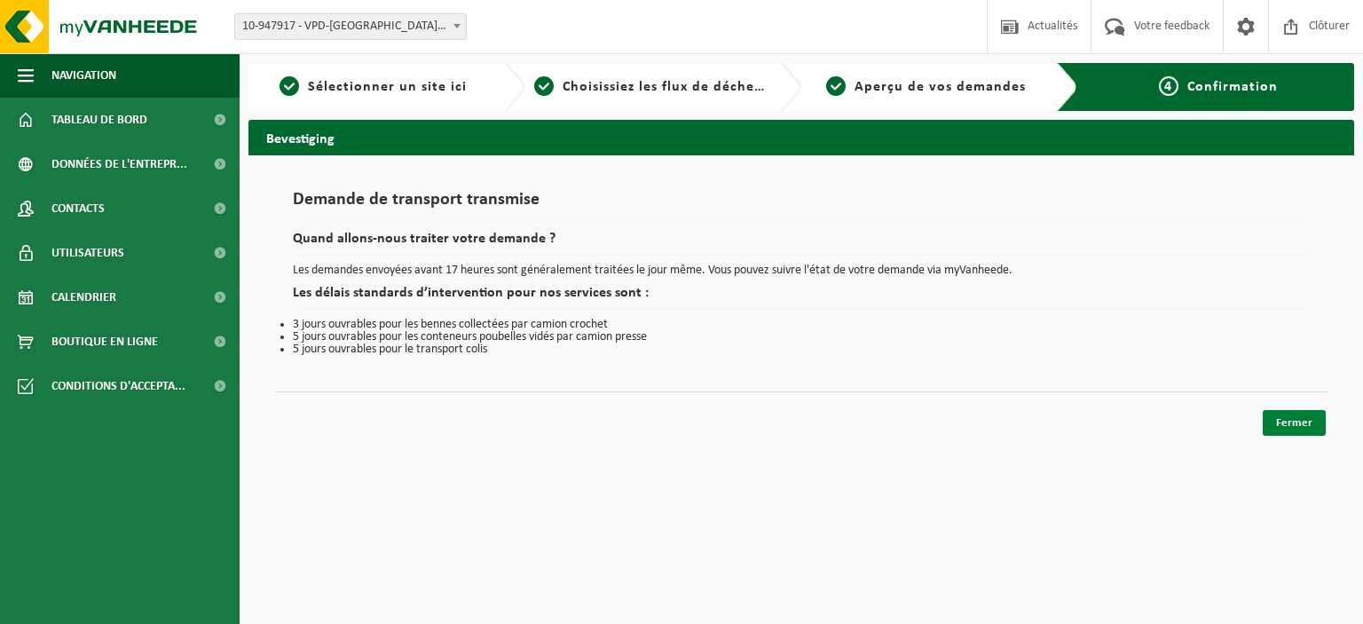
click at [1300, 421] on link "Fermer" at bounding box center [1294, 423] width 63 height 26
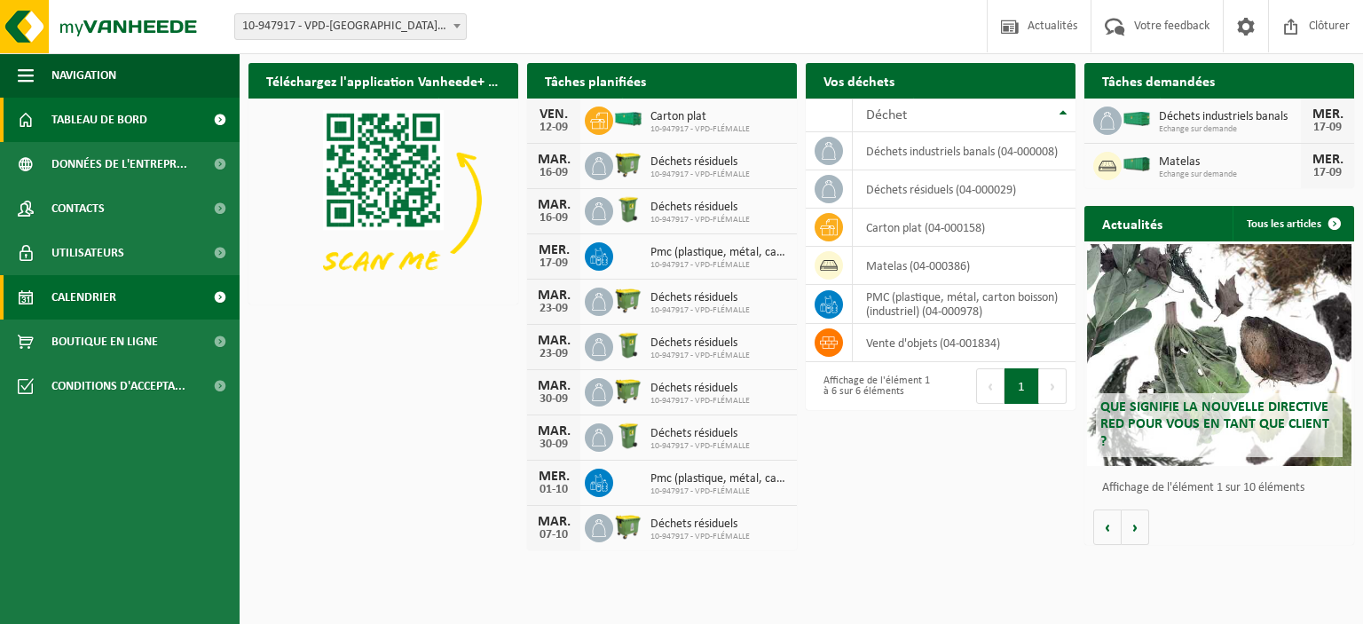
click at [103, 297] on span "Calendrier" at bounding box center [83, 297] width 65 height 44
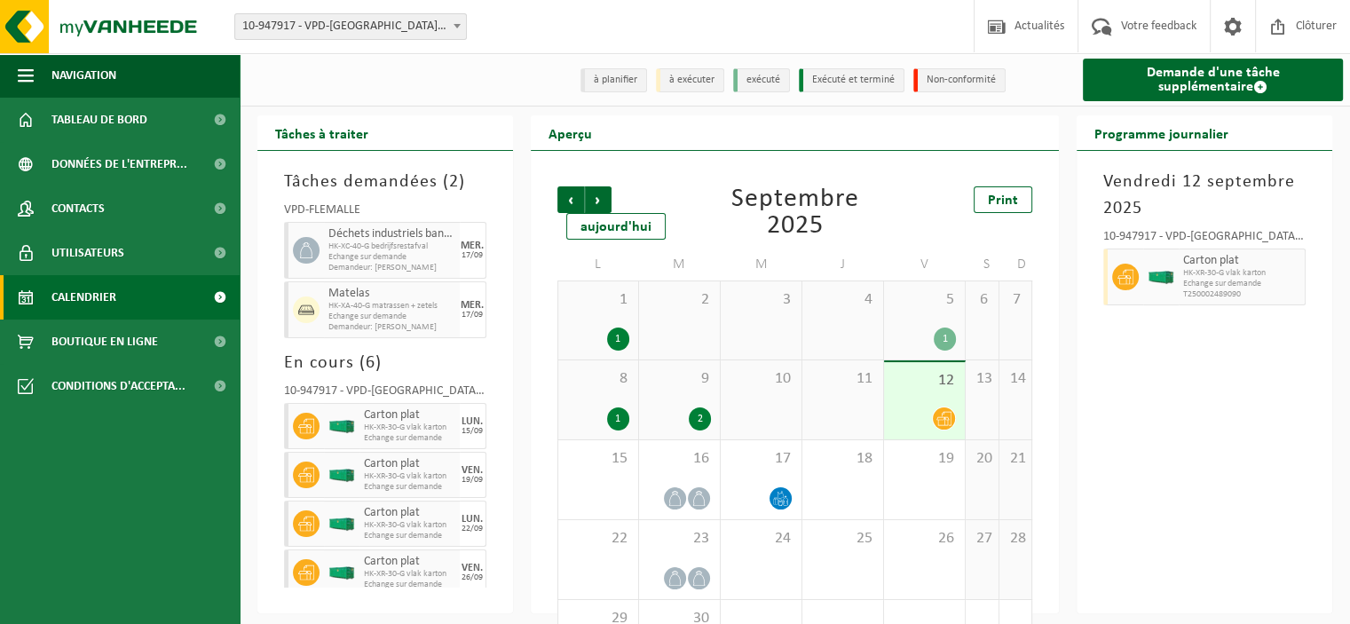
click at [383, 102] on div at bounding box center [379, 79] width 278 height 45
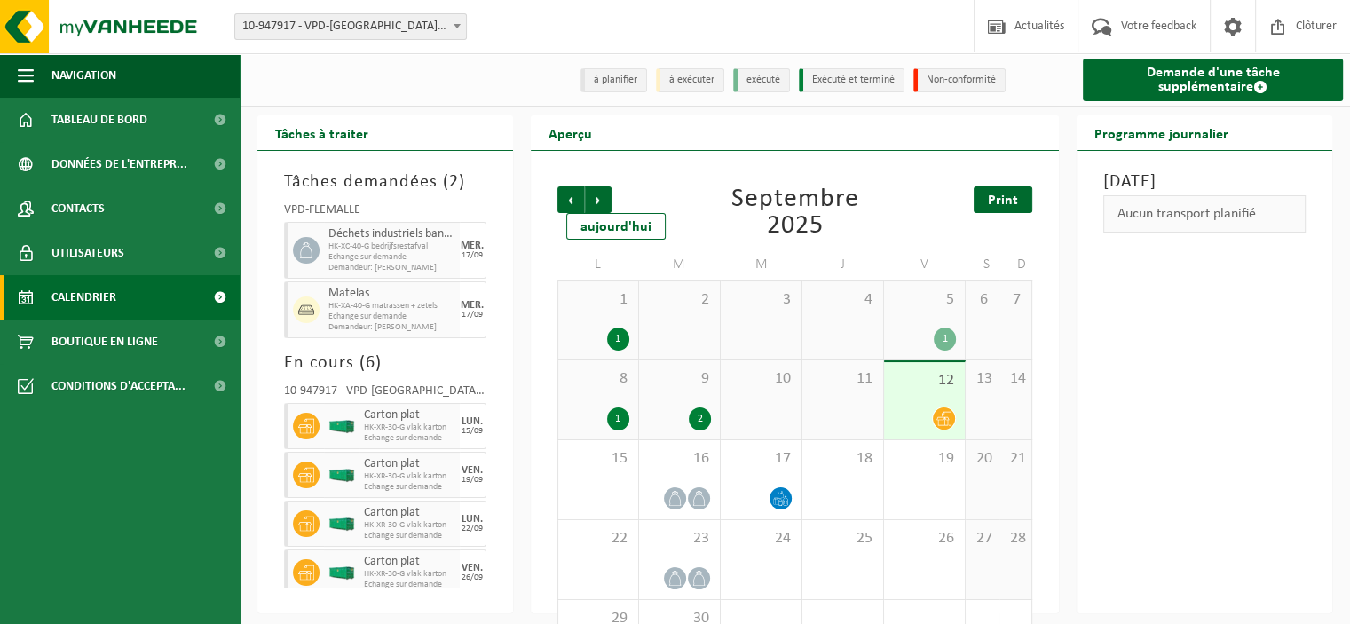
click at [1007, 201] on span "Print" at bounding box center [1003, 200] width 30 height 14
click at [893, 198] on div "Print" at bounding box center [955, 199] width 154 height 27
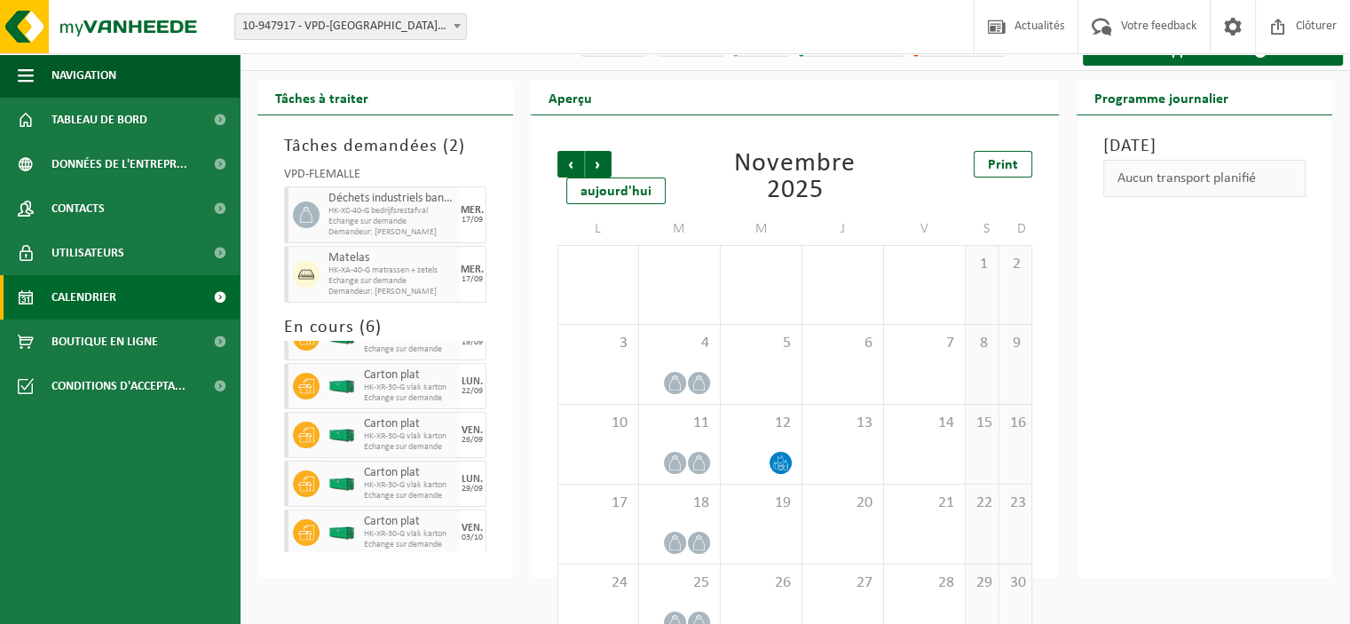
scroll to position [107, 0]
